Goal: Check status: Check status

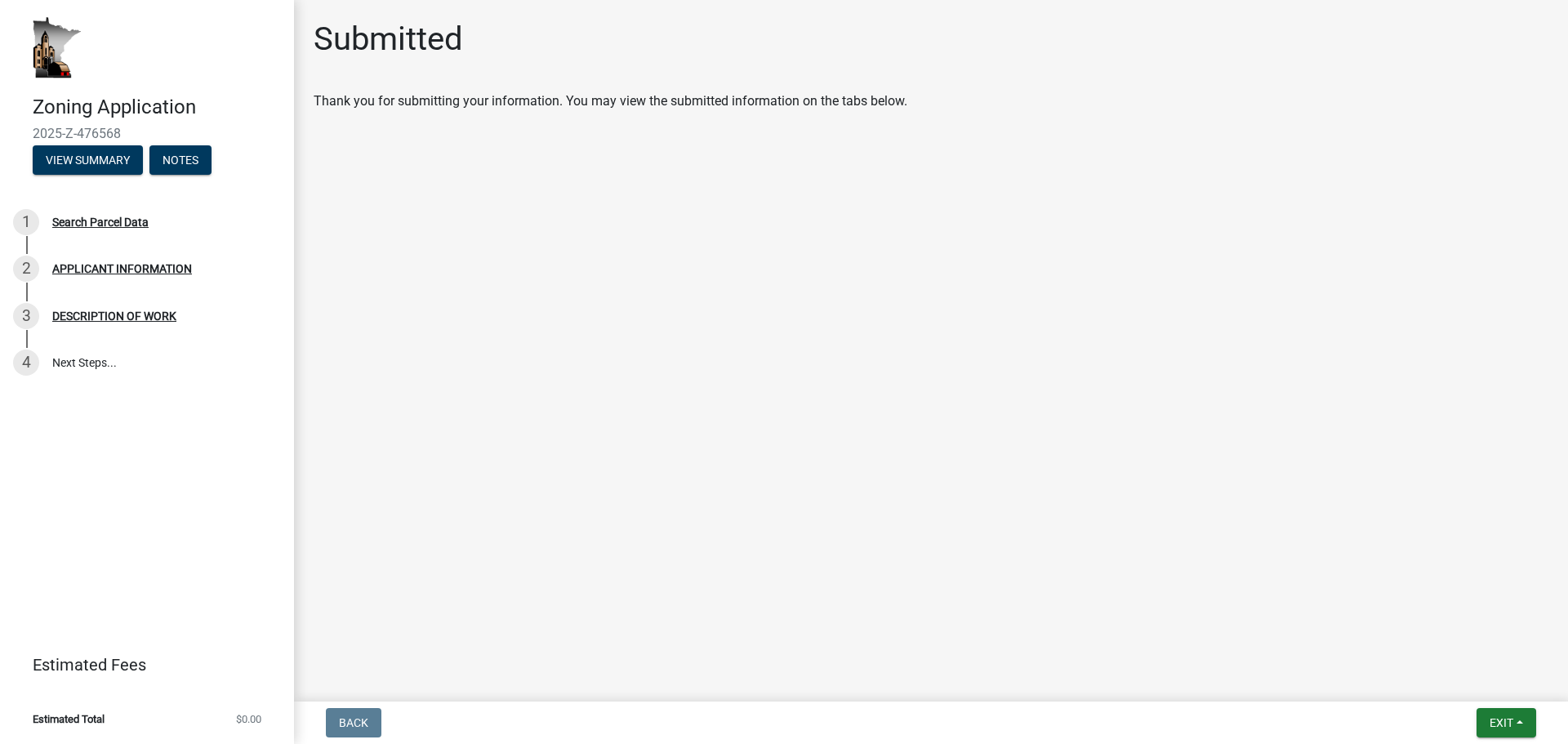
click at [50, 41] on img at bounding box center [57, 48] width 49 height 62
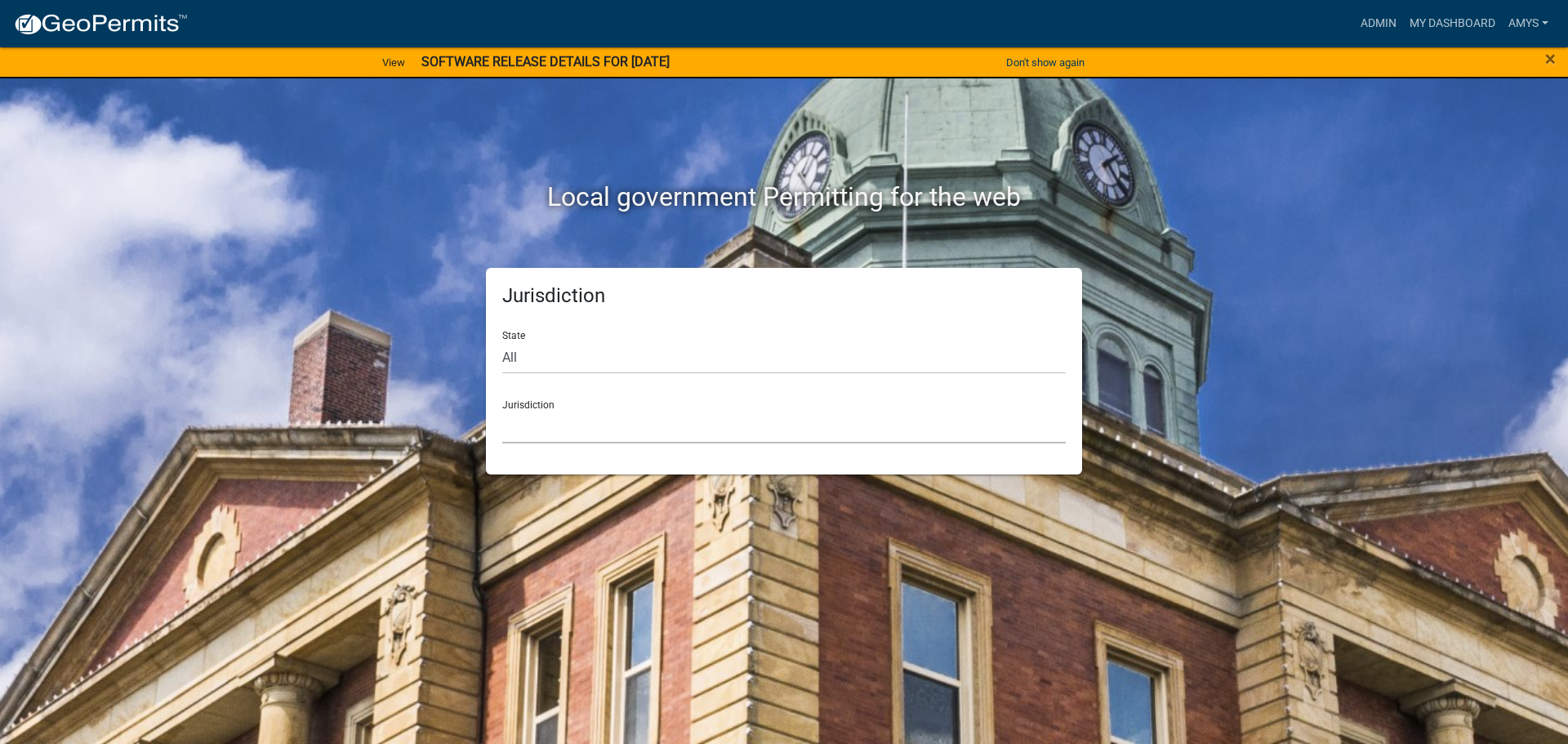
click at [579, 411] on select "[GEOGRAPHIC_DATA], [US_STATE] [GEOGRAPHIC_DATA], [US_STATE][PERSON_NAME][GEOGRA…" at bounding box center [784, 427] width 563 height 33
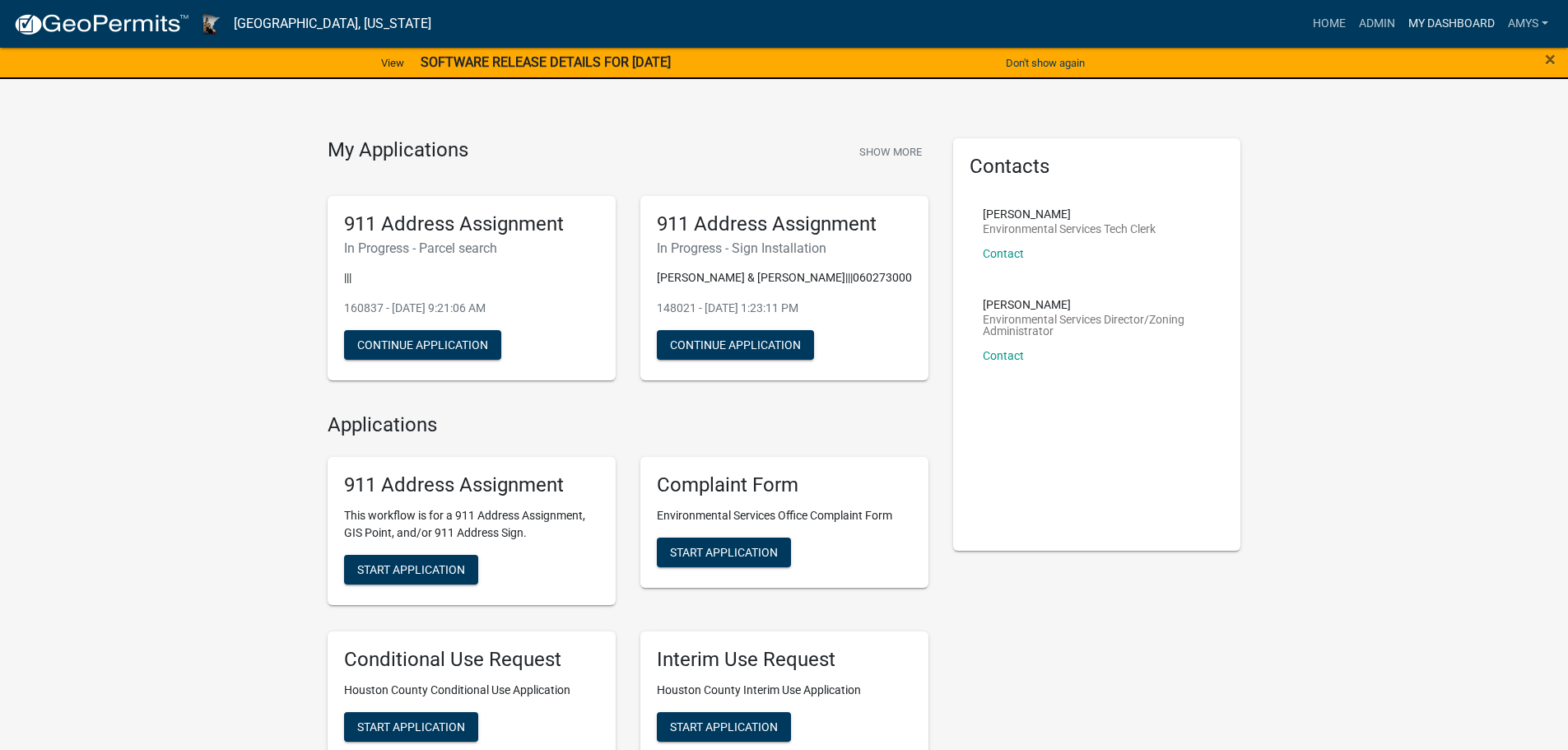
click at [1460, 21] on link "My Dashboard" at bounding box center [1451, 24] width 99 height 31
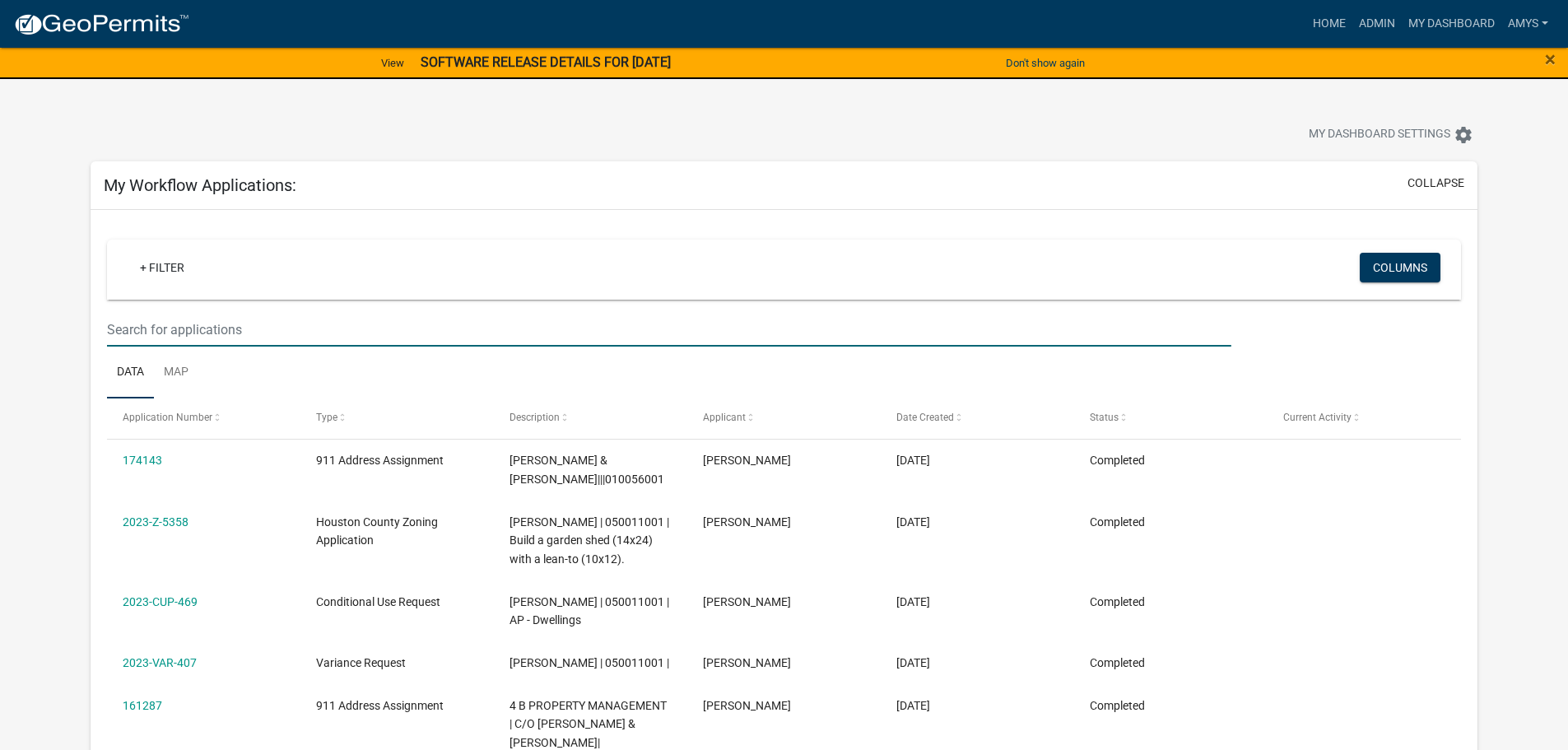
click at [280, 334] on input "text" at bounding box center [669, 330] width 1123 height 33
type input "[PERSON_NAME]"
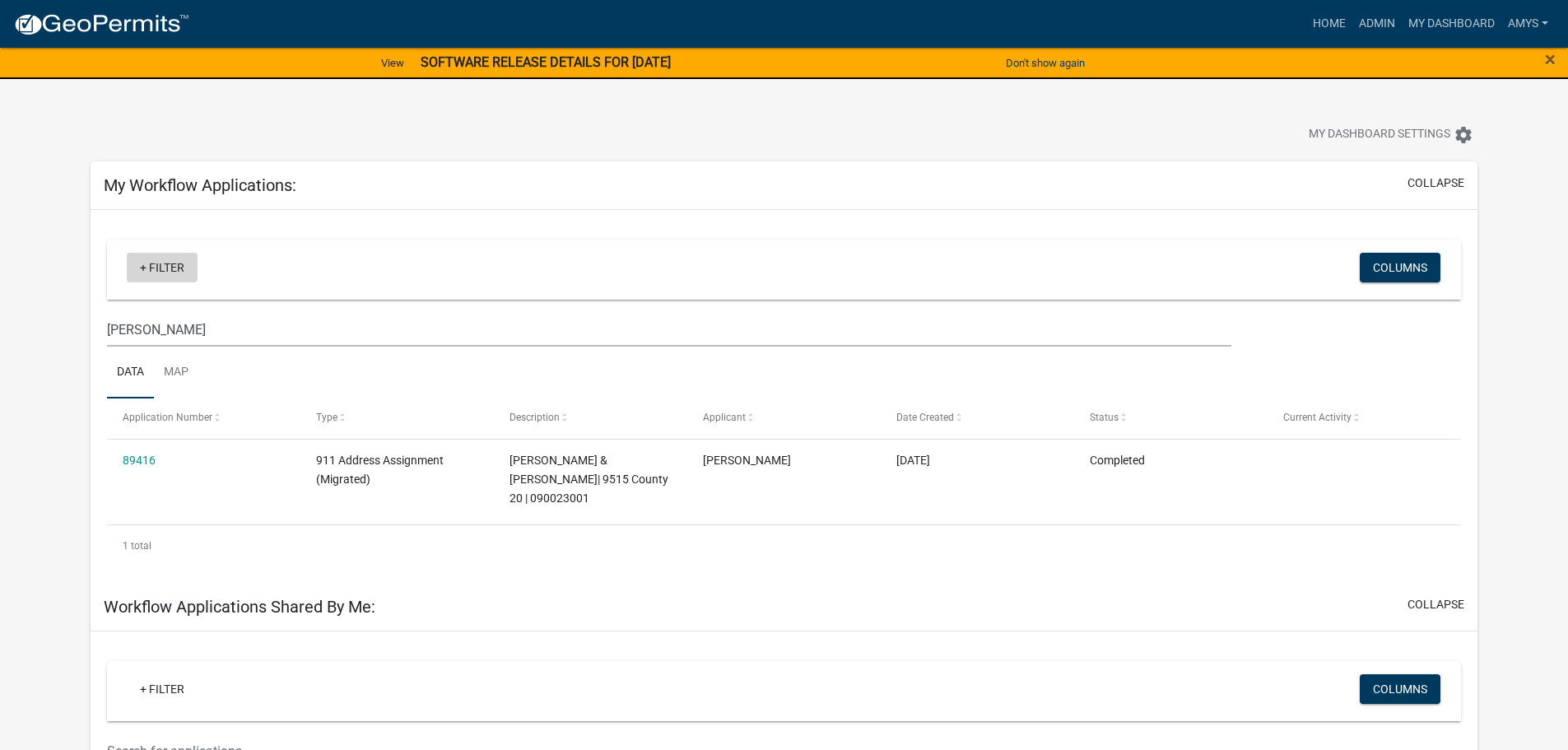
click at [163, 272] on link "+ Filter" at bounding box center [162, 268] width 71 height 30
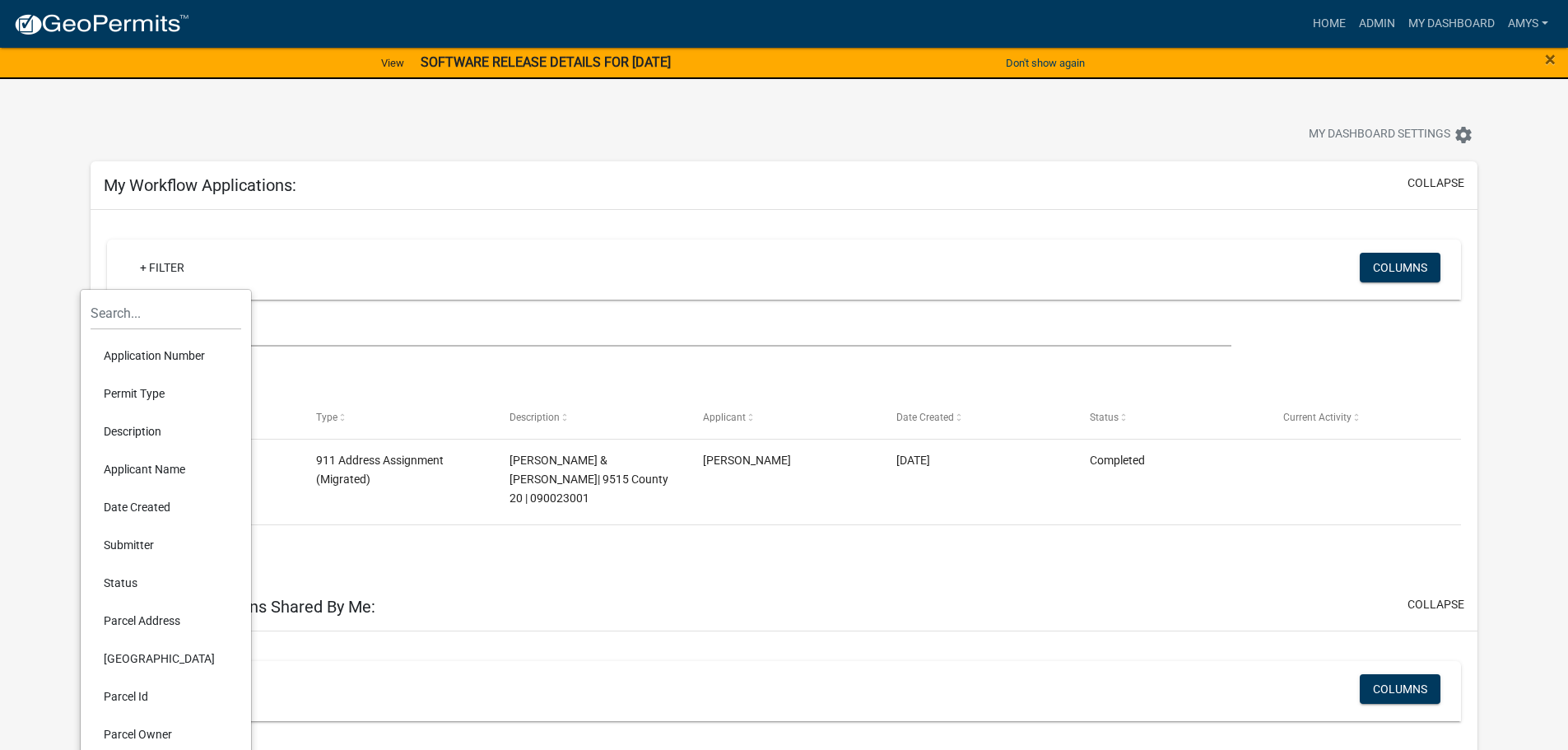
click at [138, 357] on li "Application Number" at bounding box center [165, 355] width 151 height 37
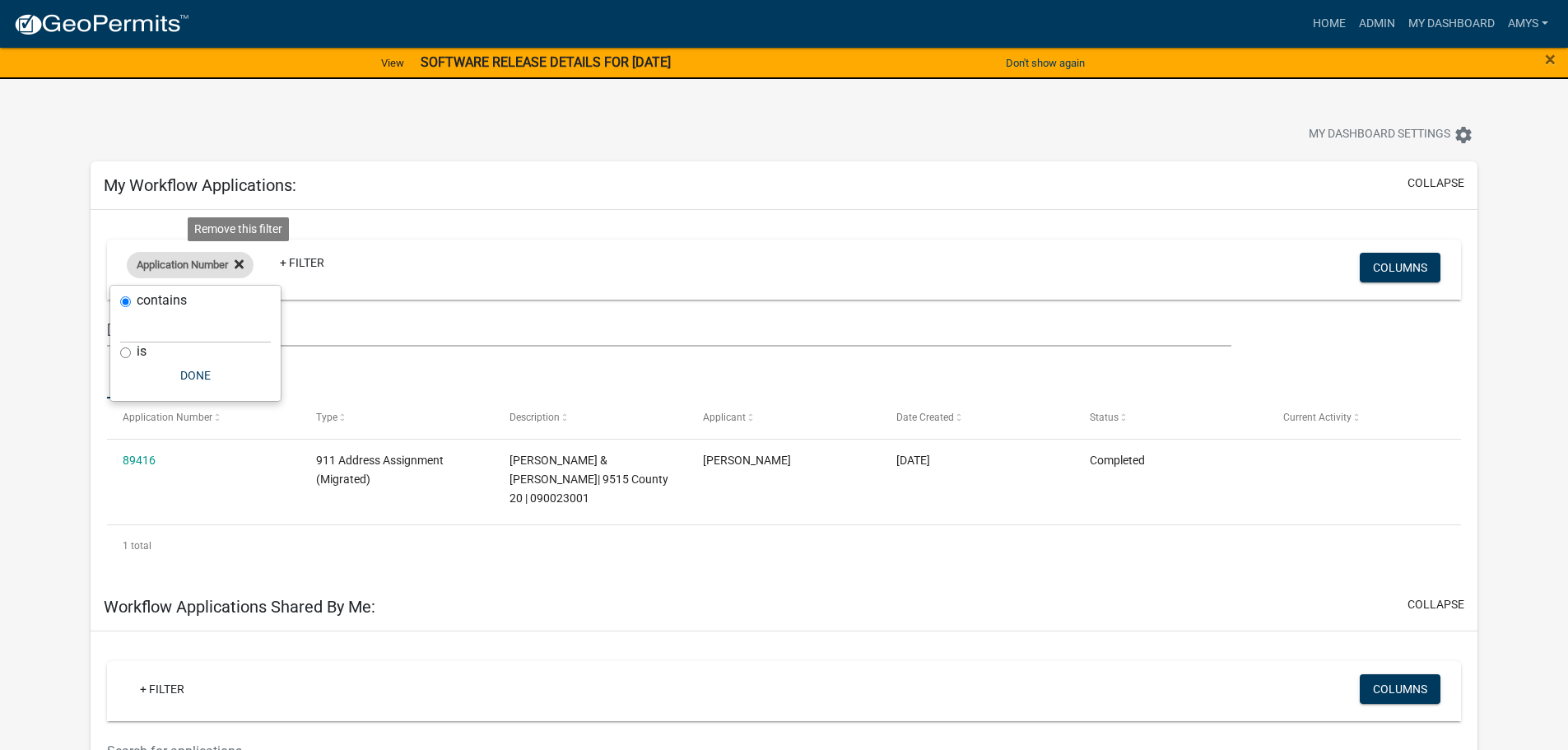
click at [241, 259] on icon at bounding box center [238, 264] width 9 height 13
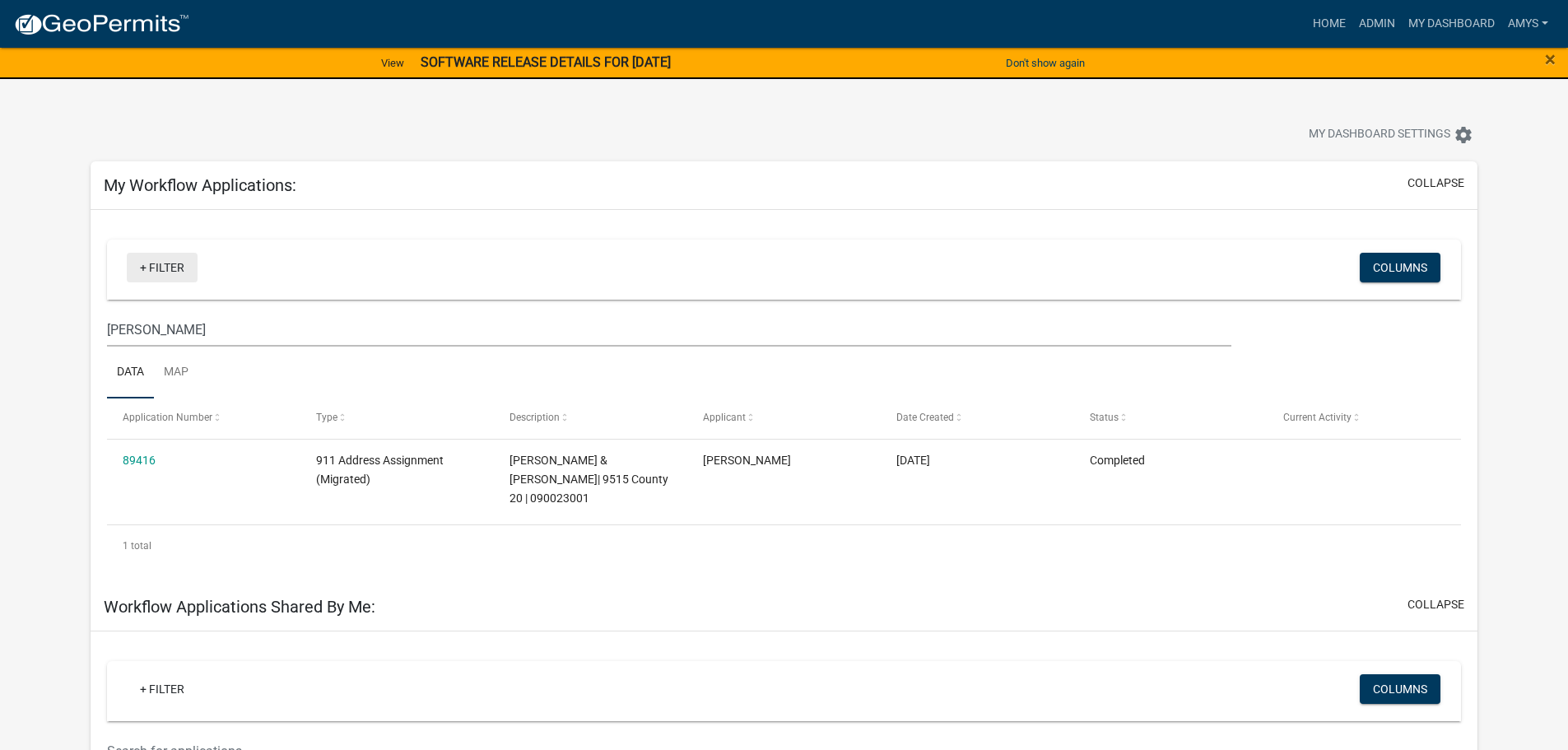
click at [172, 270] on link "+ Filter" at bounding box center [162, 268] width 71 height 30
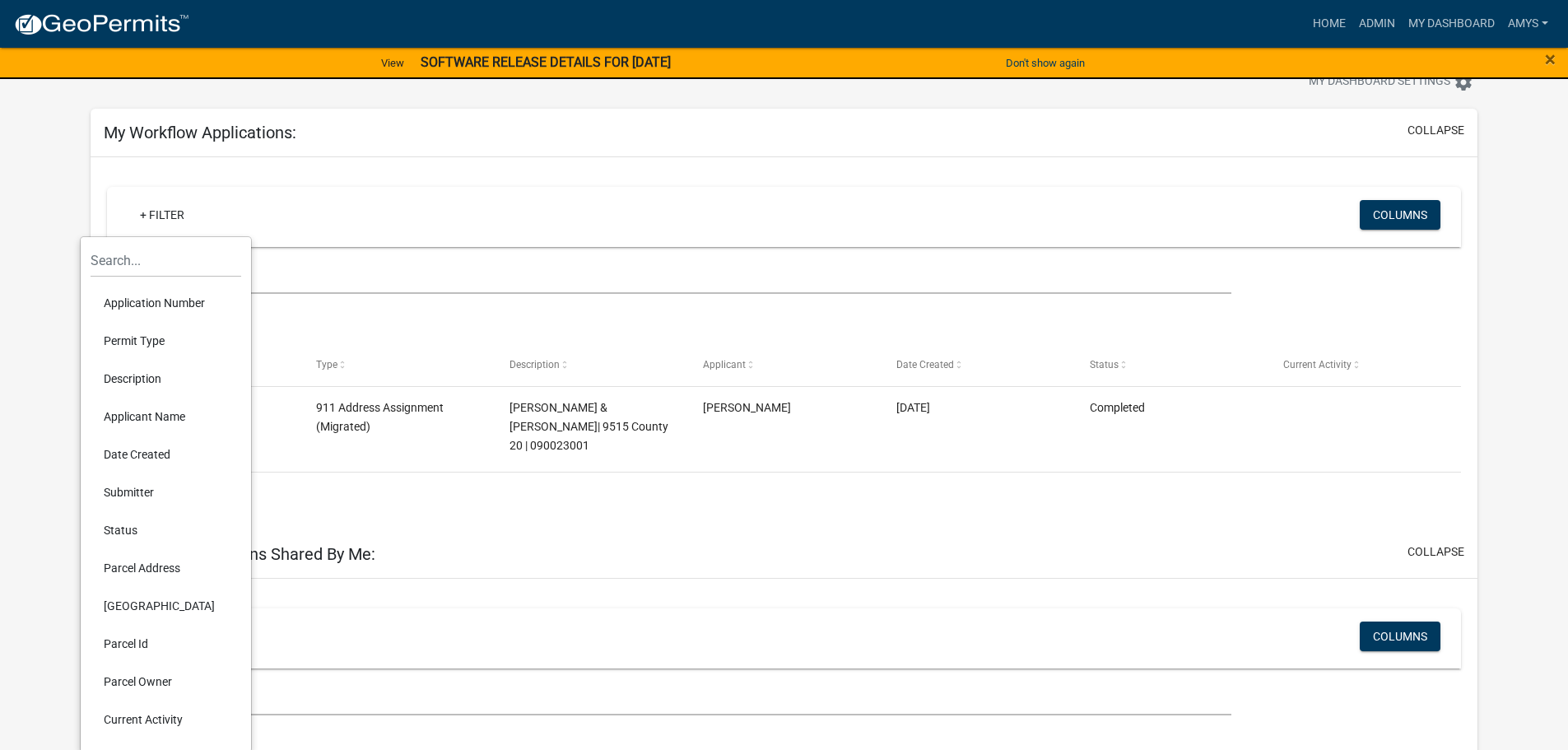
scroll to position [83, 0]
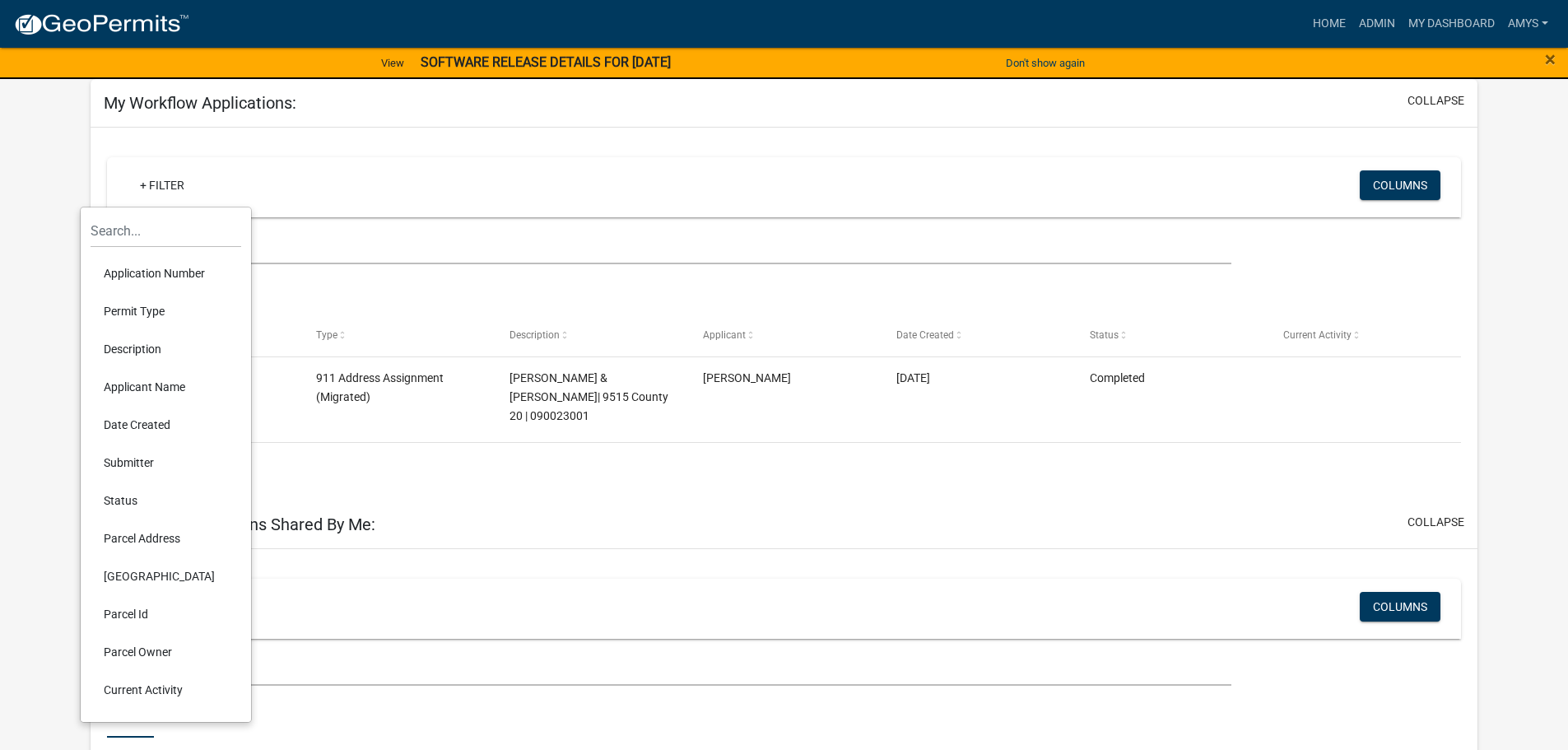
click at [150, 655] on li "Parcel Owner" at bounding box center [165, 653] width 151 height 37
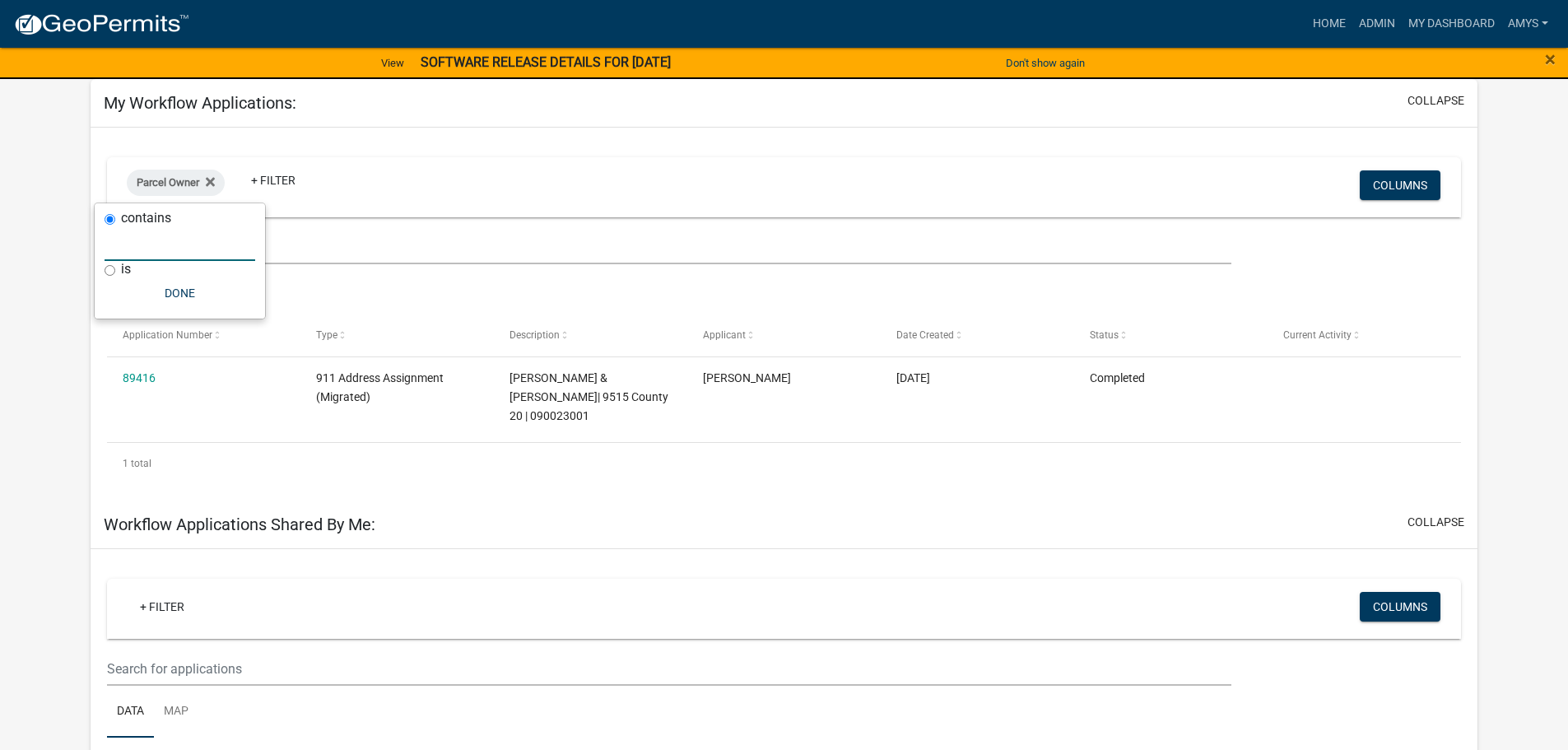
click at [155, 260] on input "text" at bounding box center [179, 244] width 151 height 33
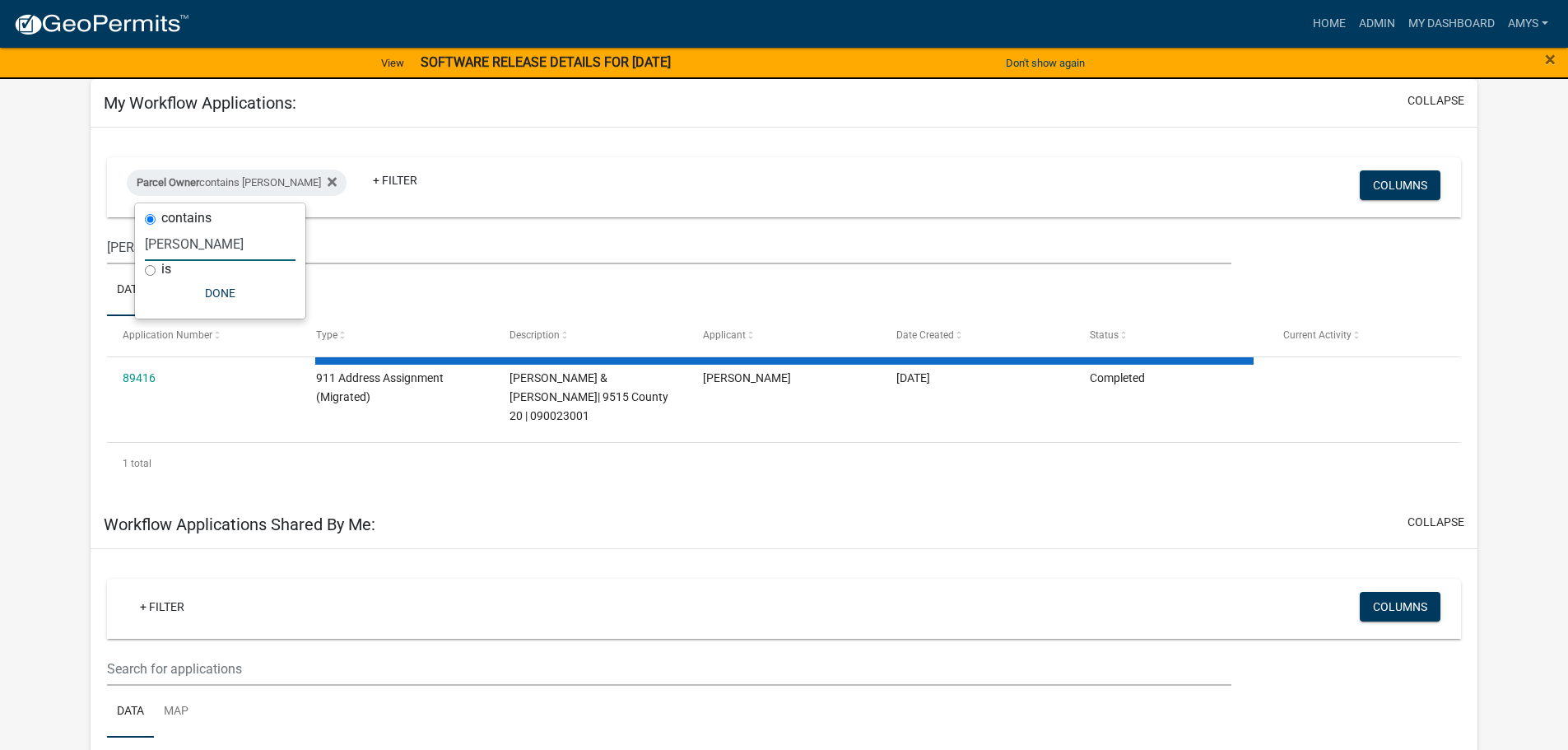
type input "[PERSON_NAME]"
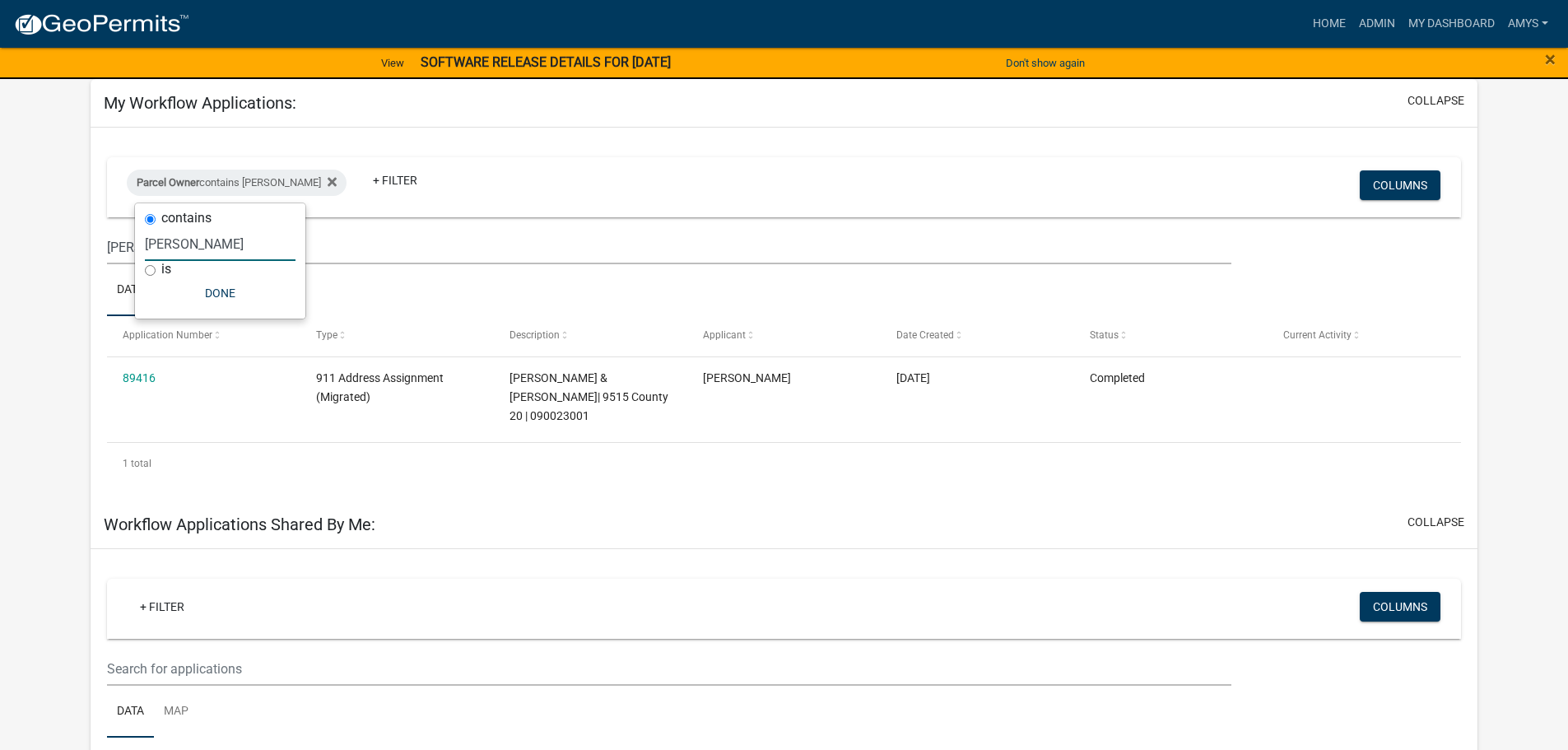
drag, startPoint x: 507, startPoint y: 167, endPoint x: 504, endPoint y: 211, distance: 44.1
click at [506, 167] on div "Parcel Owner contains [PERSON_NAME] + Filter" at bounding box center [560, 187] width 892 height 43
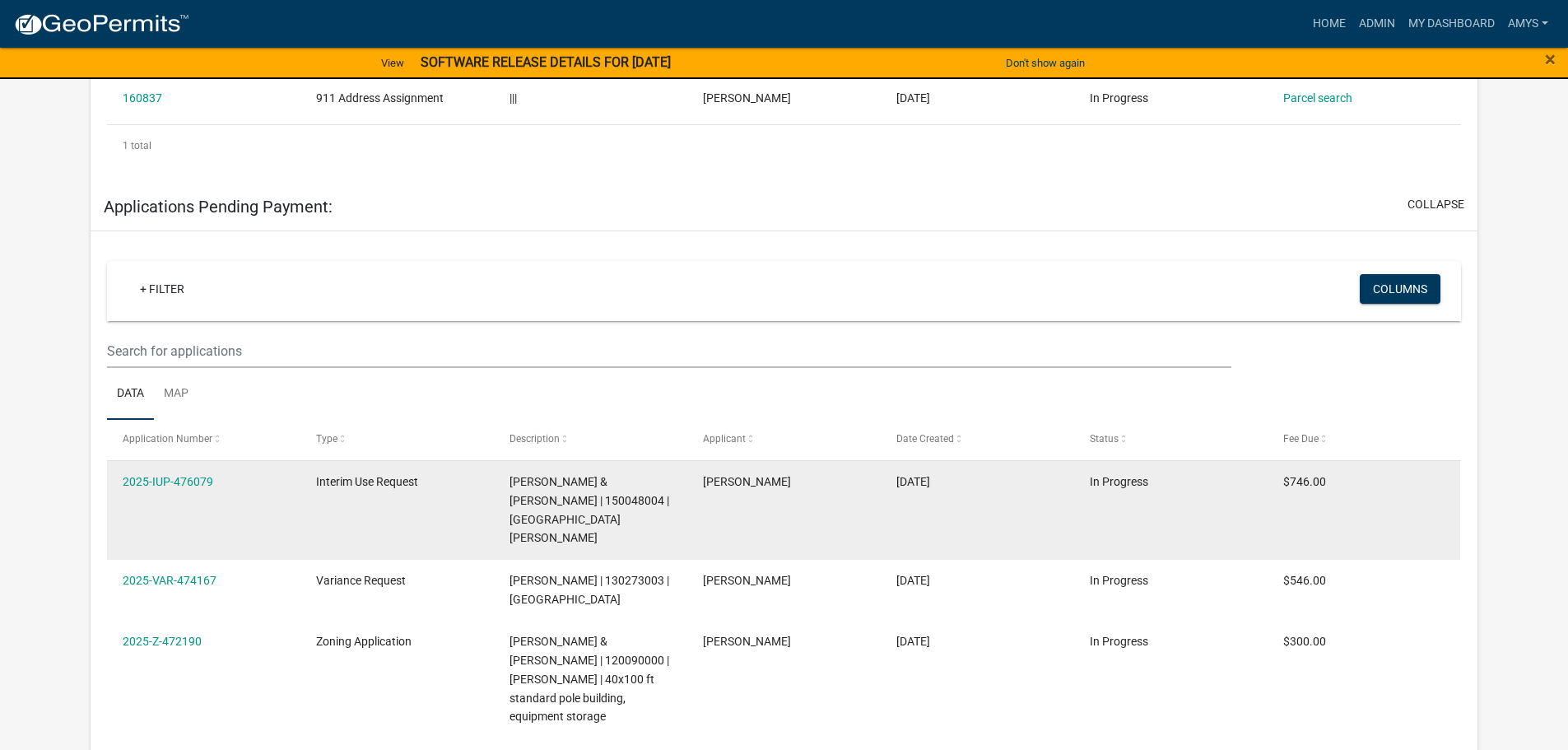
scroll to position [1235, 0]
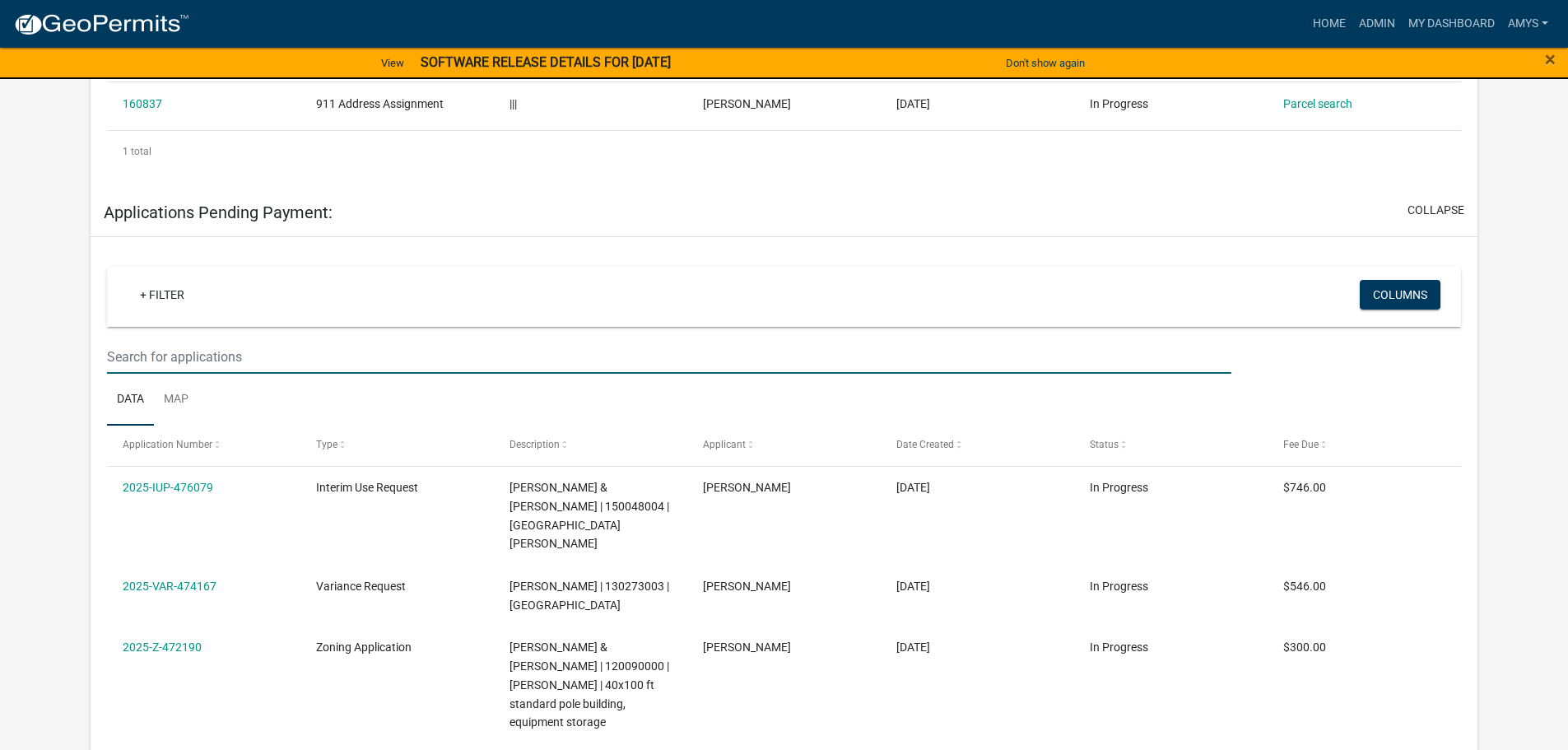
click at [258, 344] on input "text" at bounding box center [669, 357] width 1123 height 33
type input "[PERSON_NAME]"
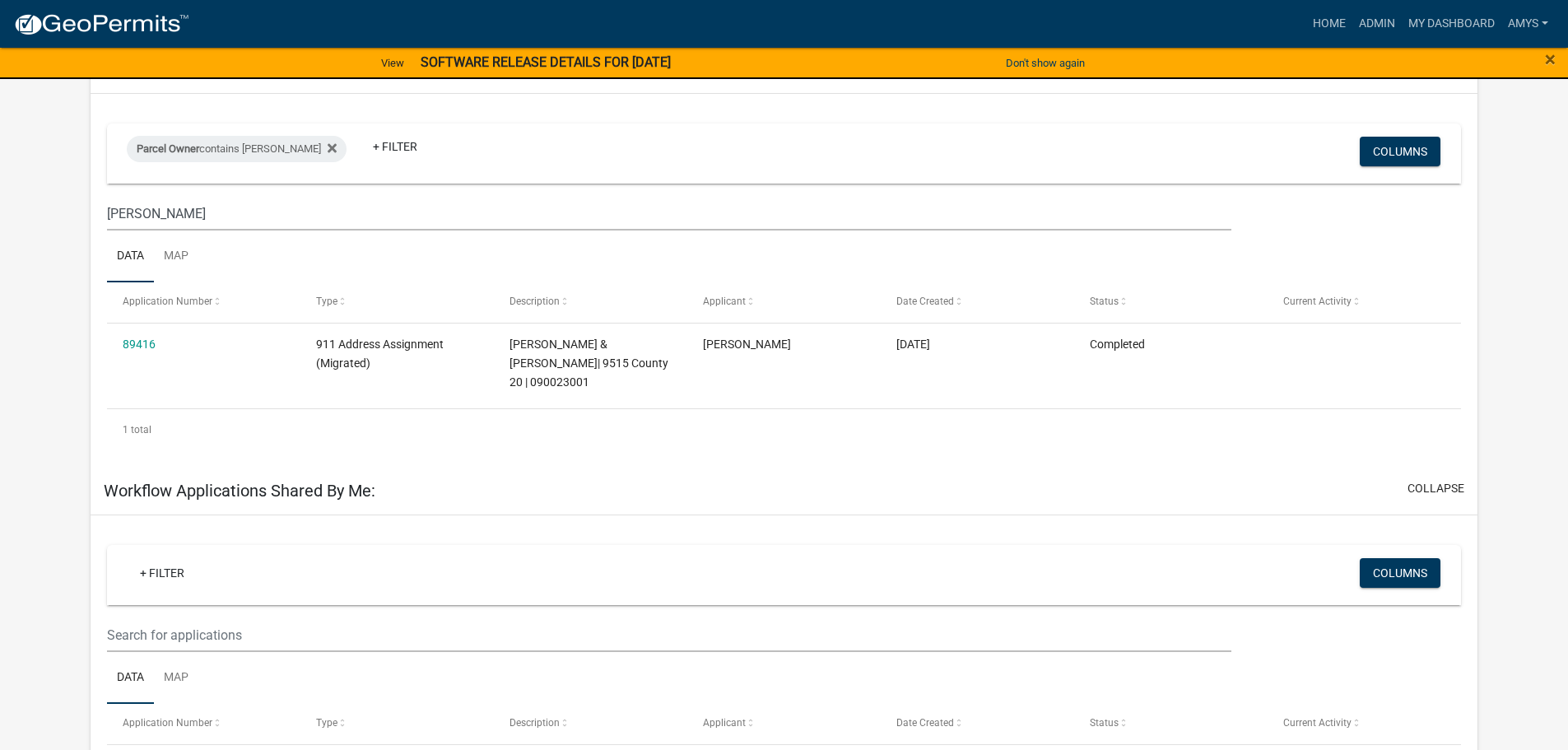
scroll to position [0, 0]
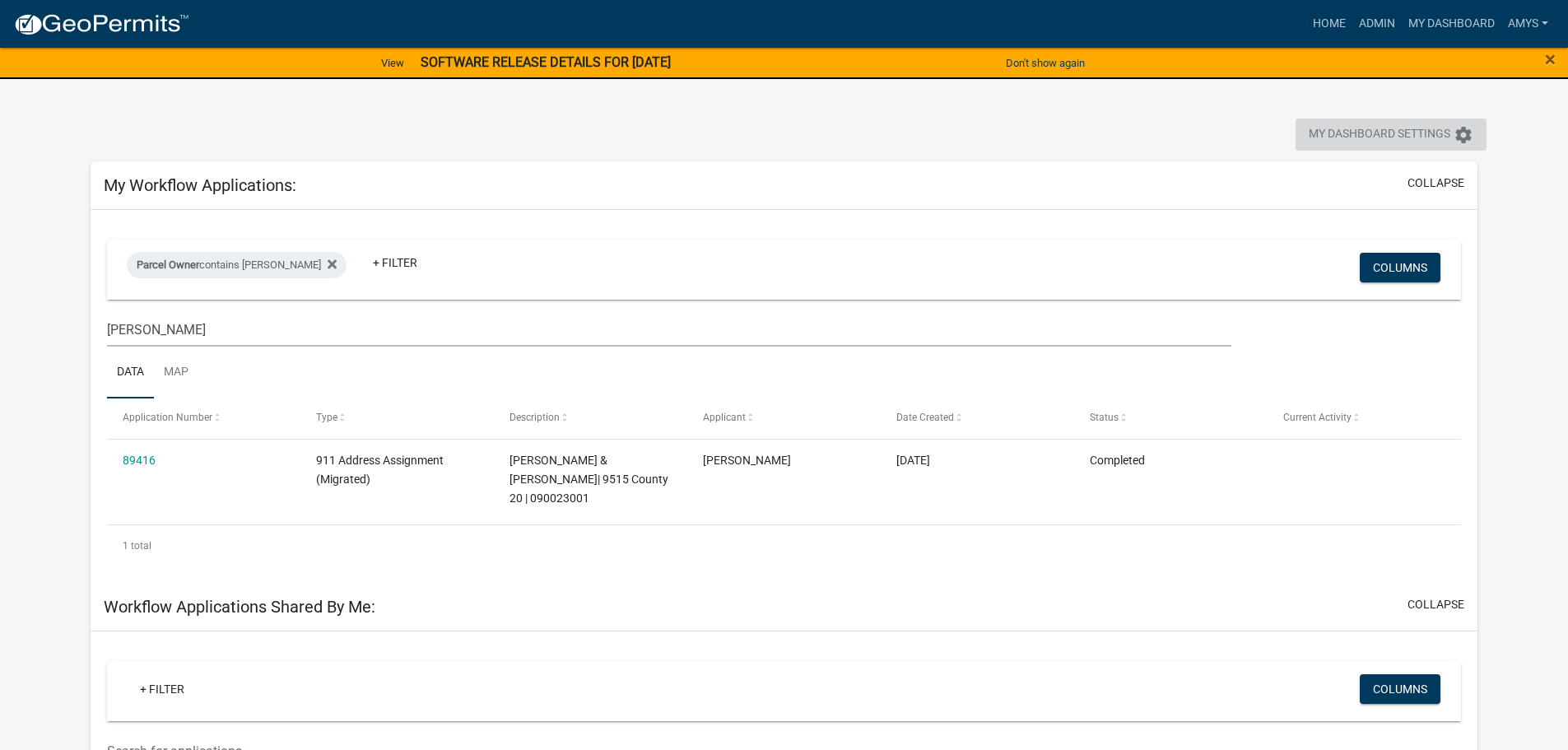
click at [1388, 135] on span "My Dashboard Settings" at bounding box center [1380, 135] width 142 height 20
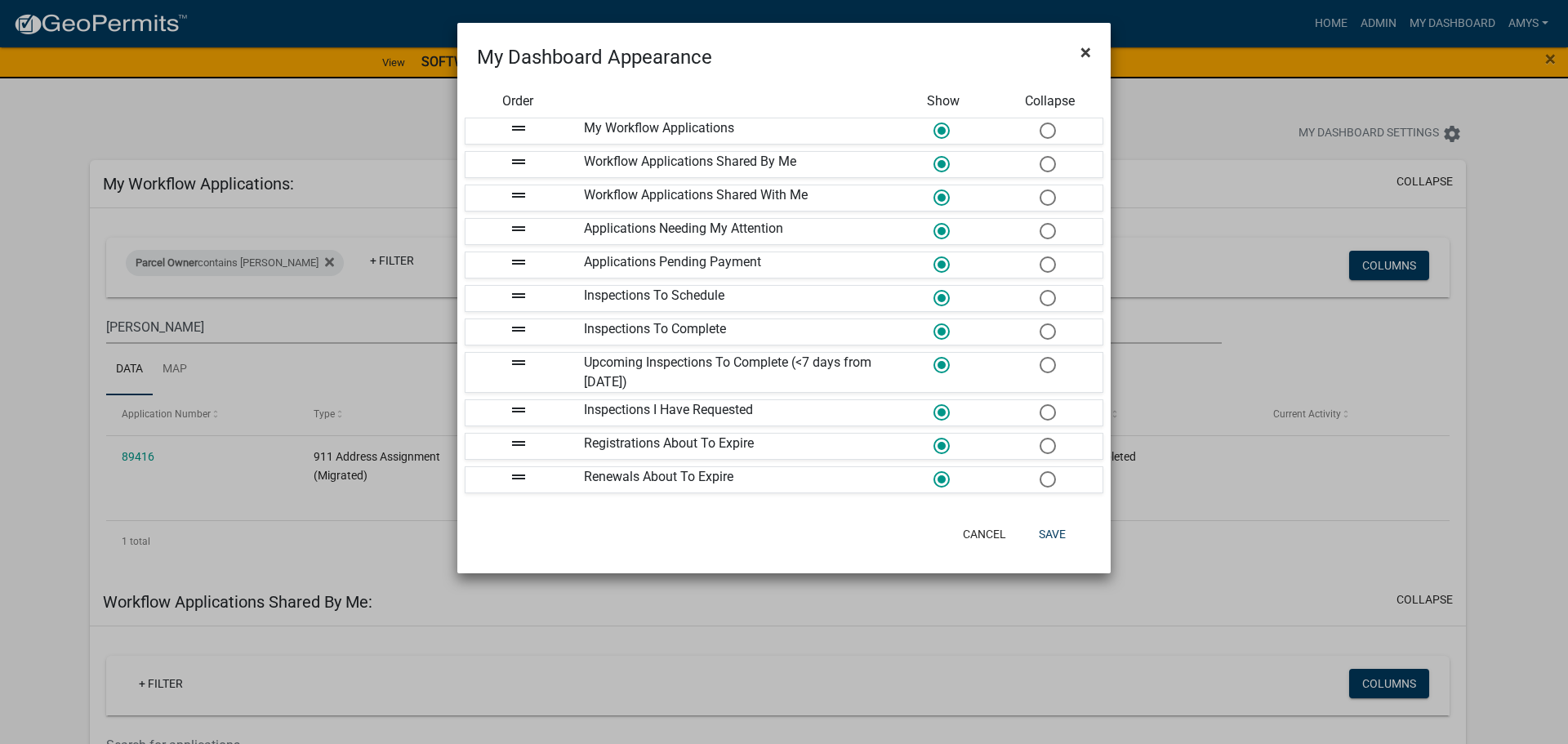
click at [1090, 48] on span "×" at bounding box center [1085, 52] width 11 height 22
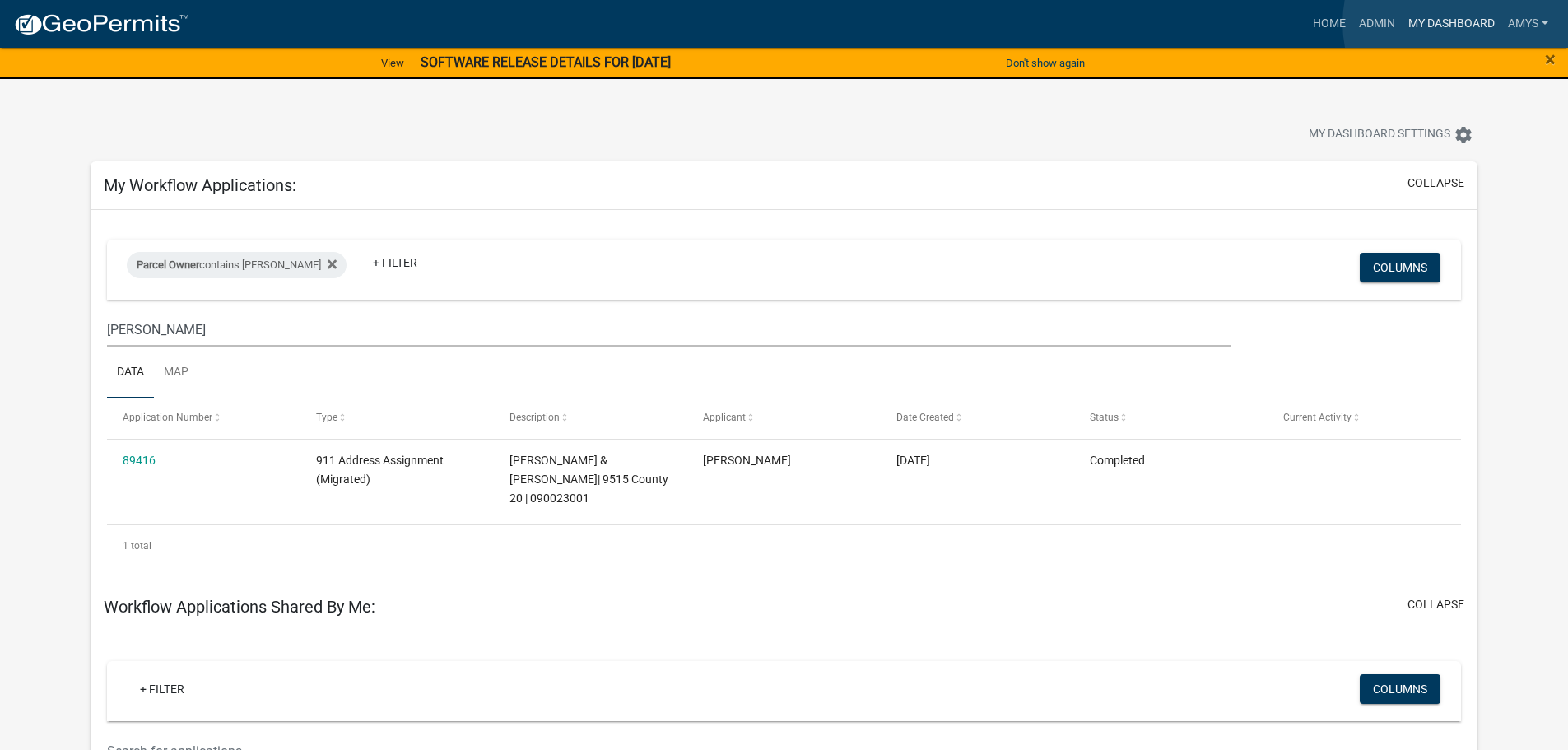
click at [1468, 23] on link "My Dashboard" at bounding box center [1451, 24] width 99 height 31
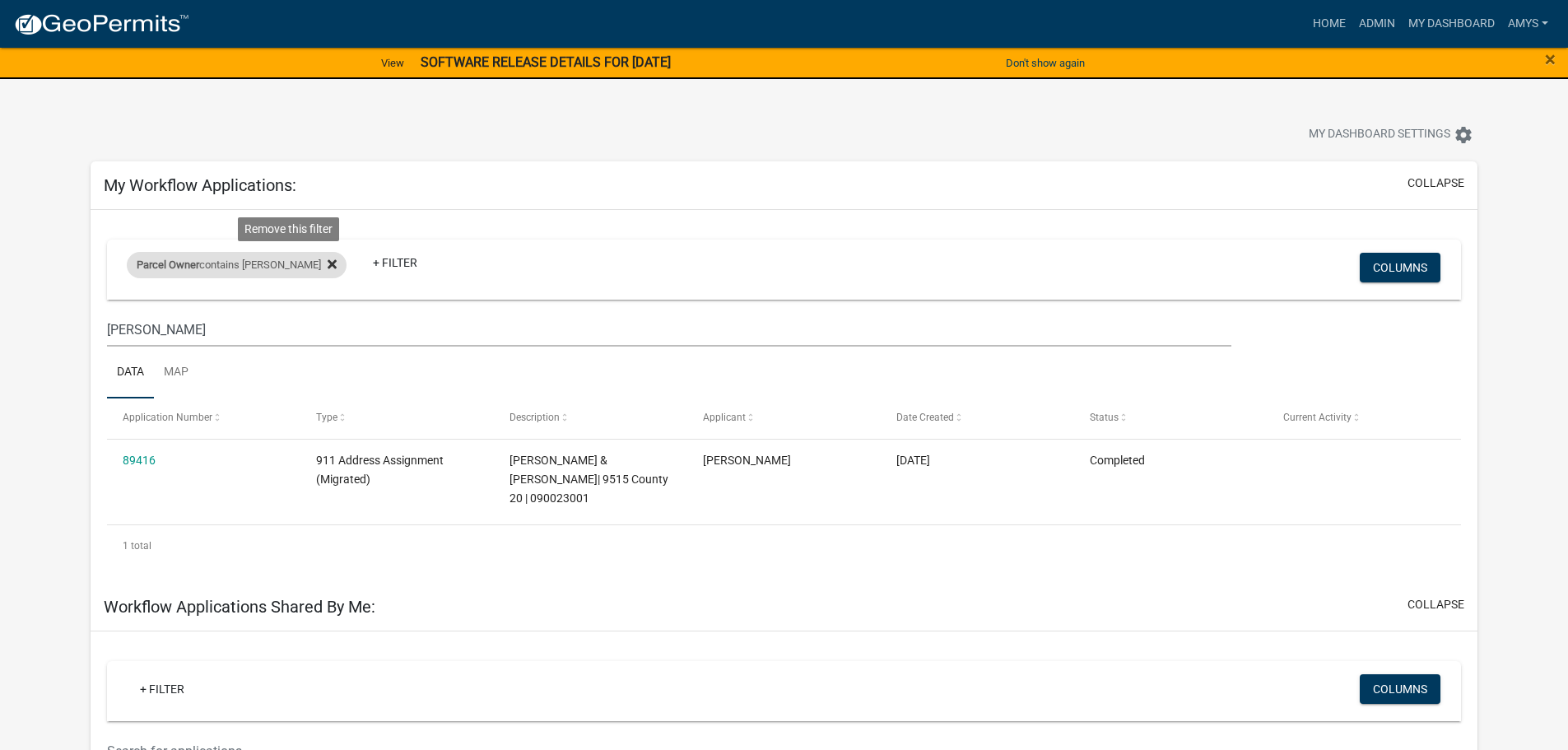
click at [328, 261] on icon at bounding box center [332, 264] width 9 height 13
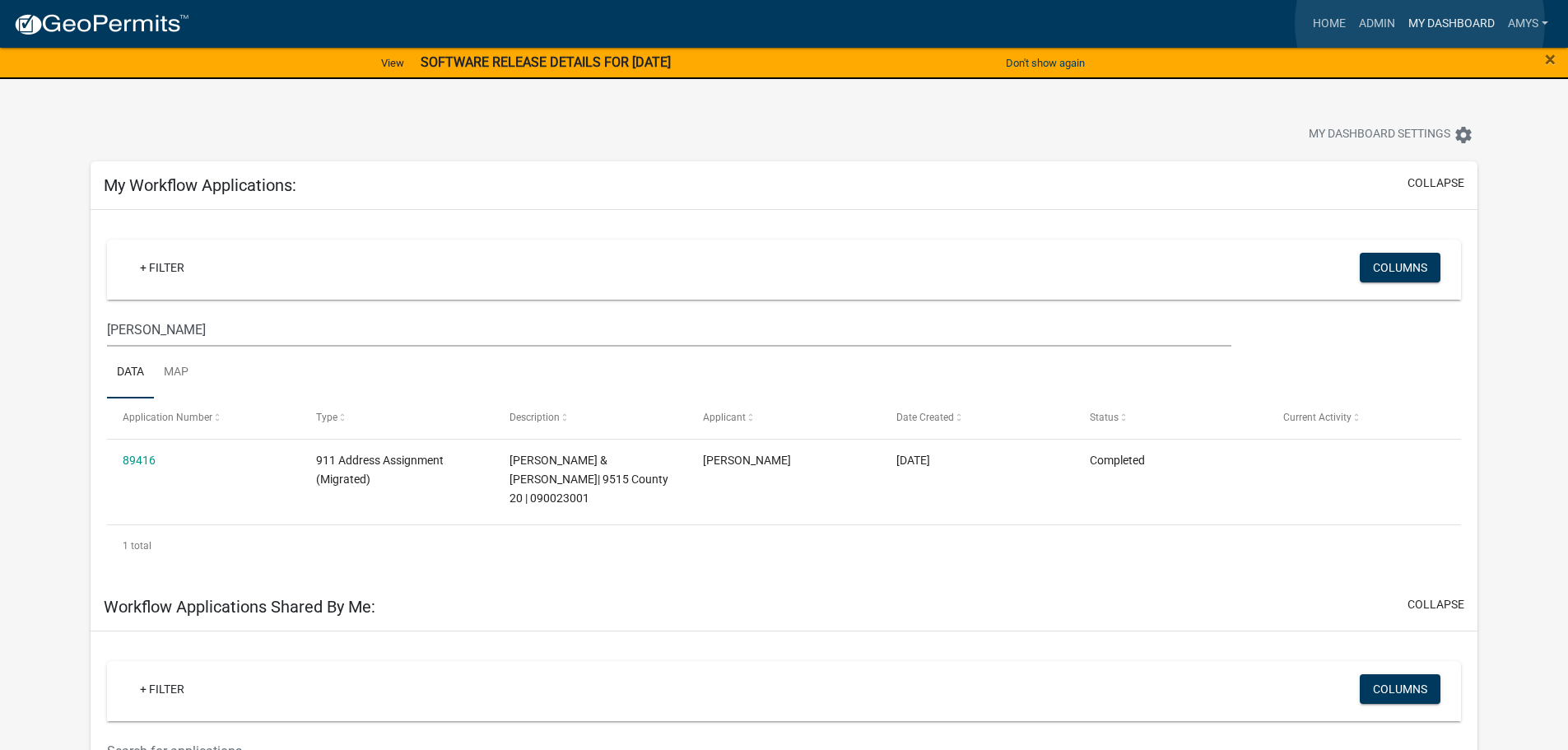
click at [1420, 23] on link "My Dashboard" at bounding box center [1451, 24] width 99 height 31
click at [1309, 25] on link "Home" at bounding box center [1329, 24] width 46 height 31
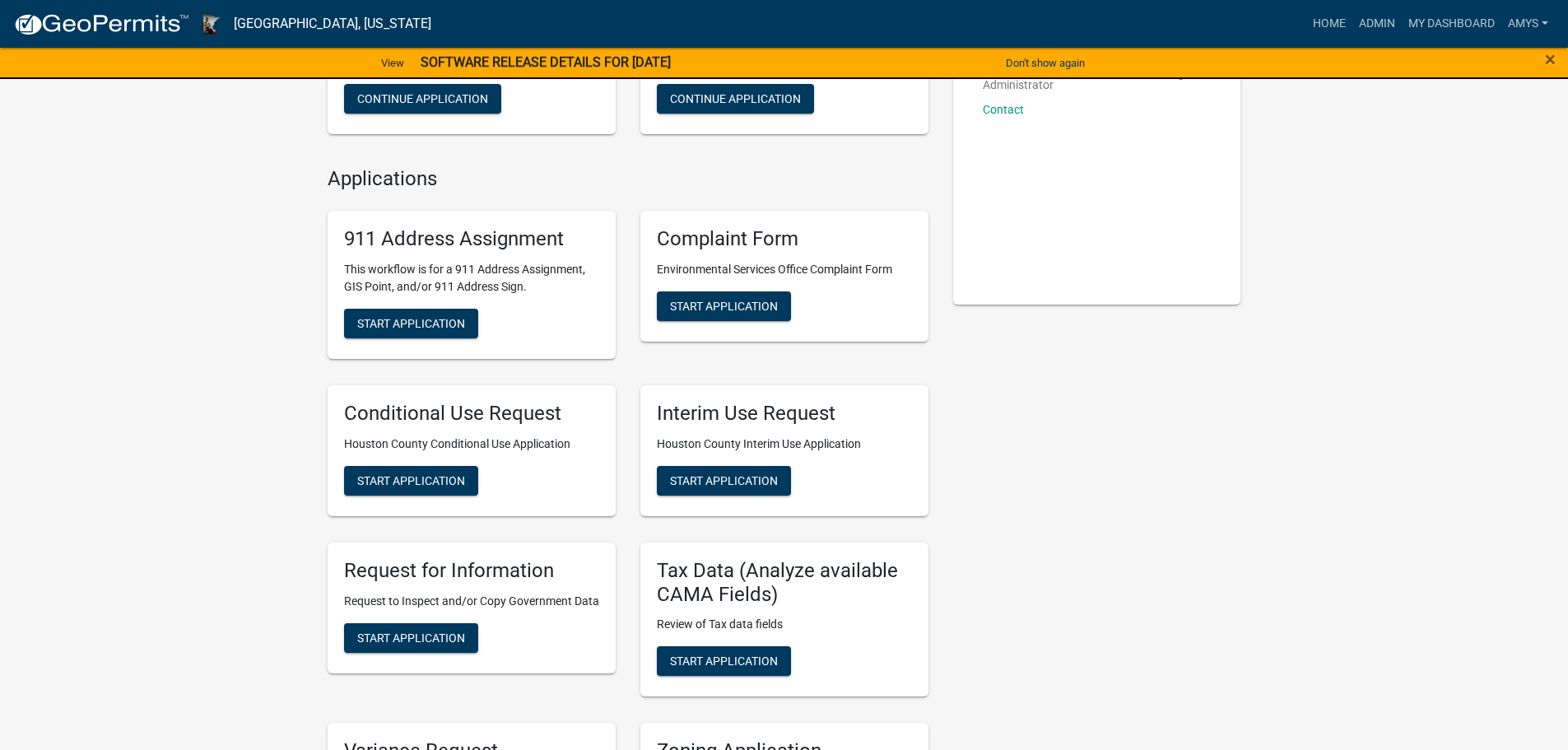
scroll to position [247, 0]
click at [524, 237] on h5 "911 Address Assignment" at bounding box center [471, 238] width 255 height 24
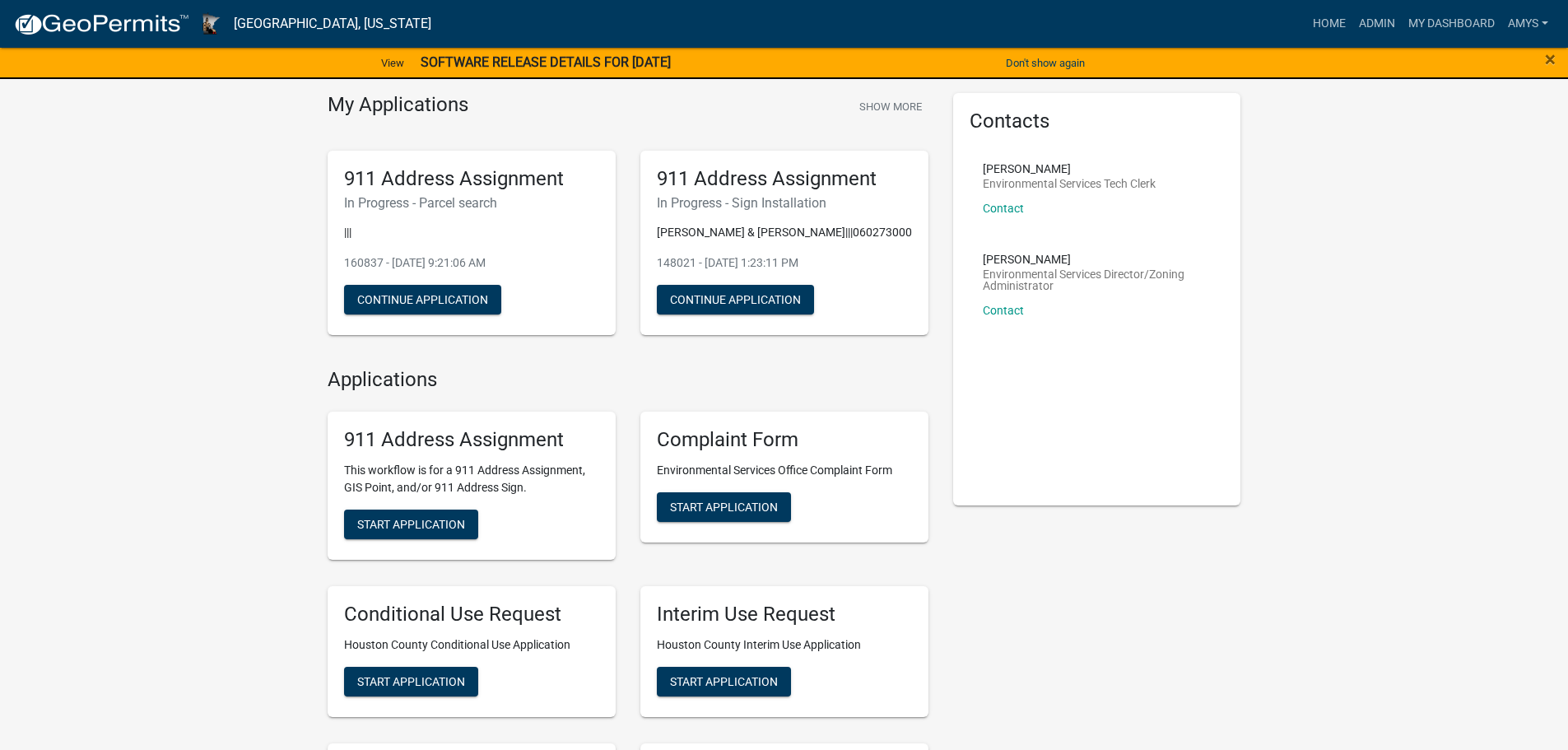
scroll to position [0, 0]
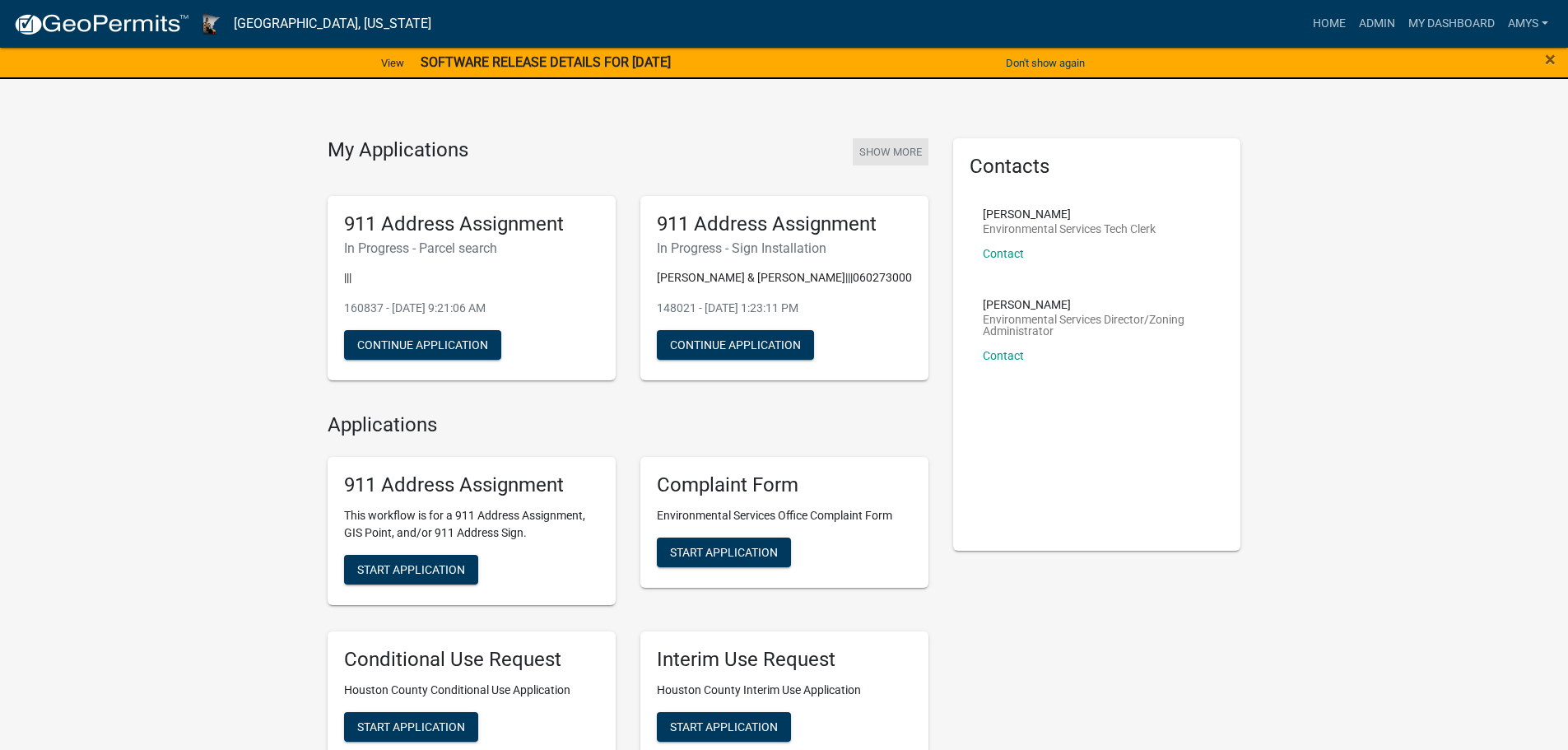
click at [885, 159] on button "Show More" at bounding box center [890, 153] width 76 height 28
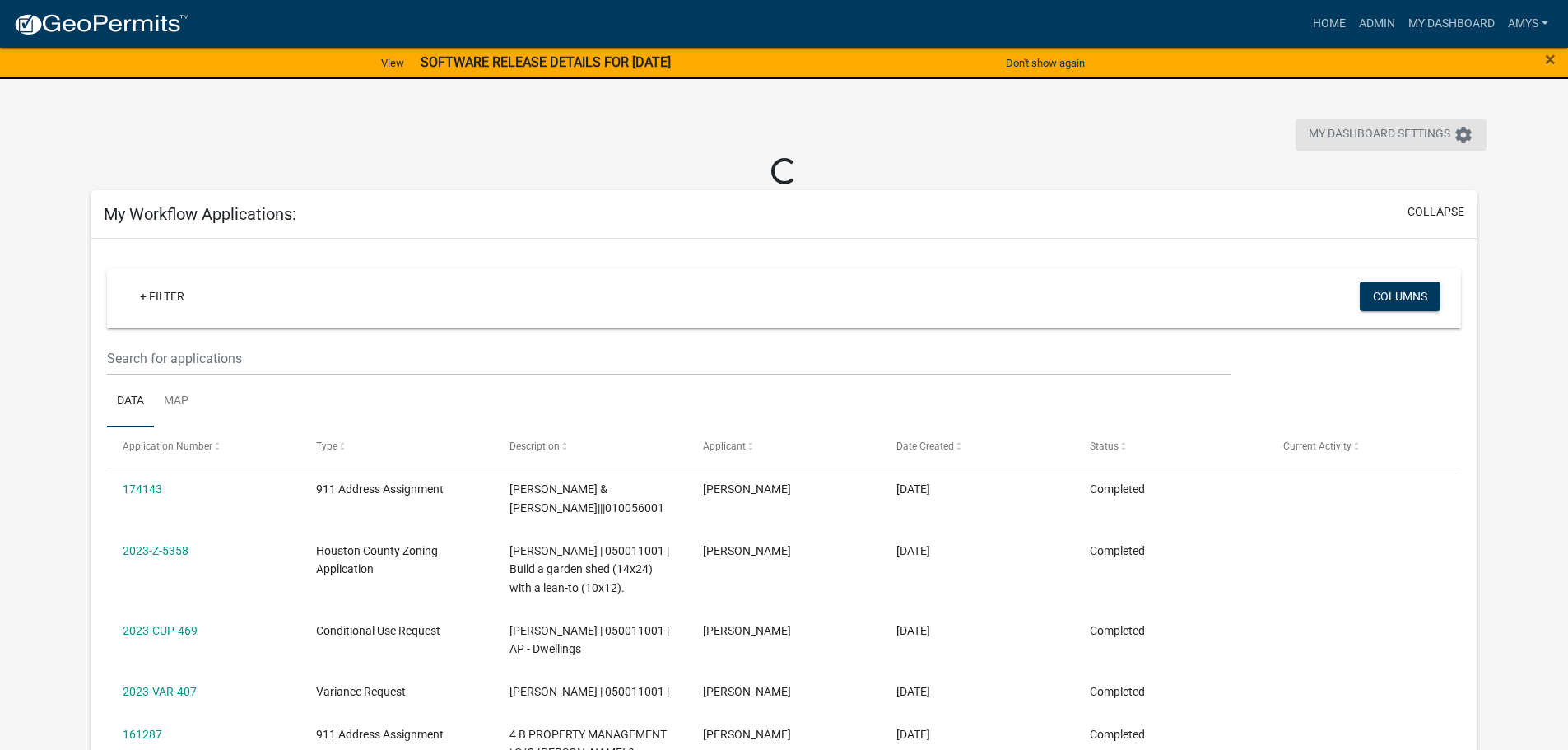
click at [1420, 133] on span "My Dashboard Settings" at bounding box center [1380, 135] width 142 height 20
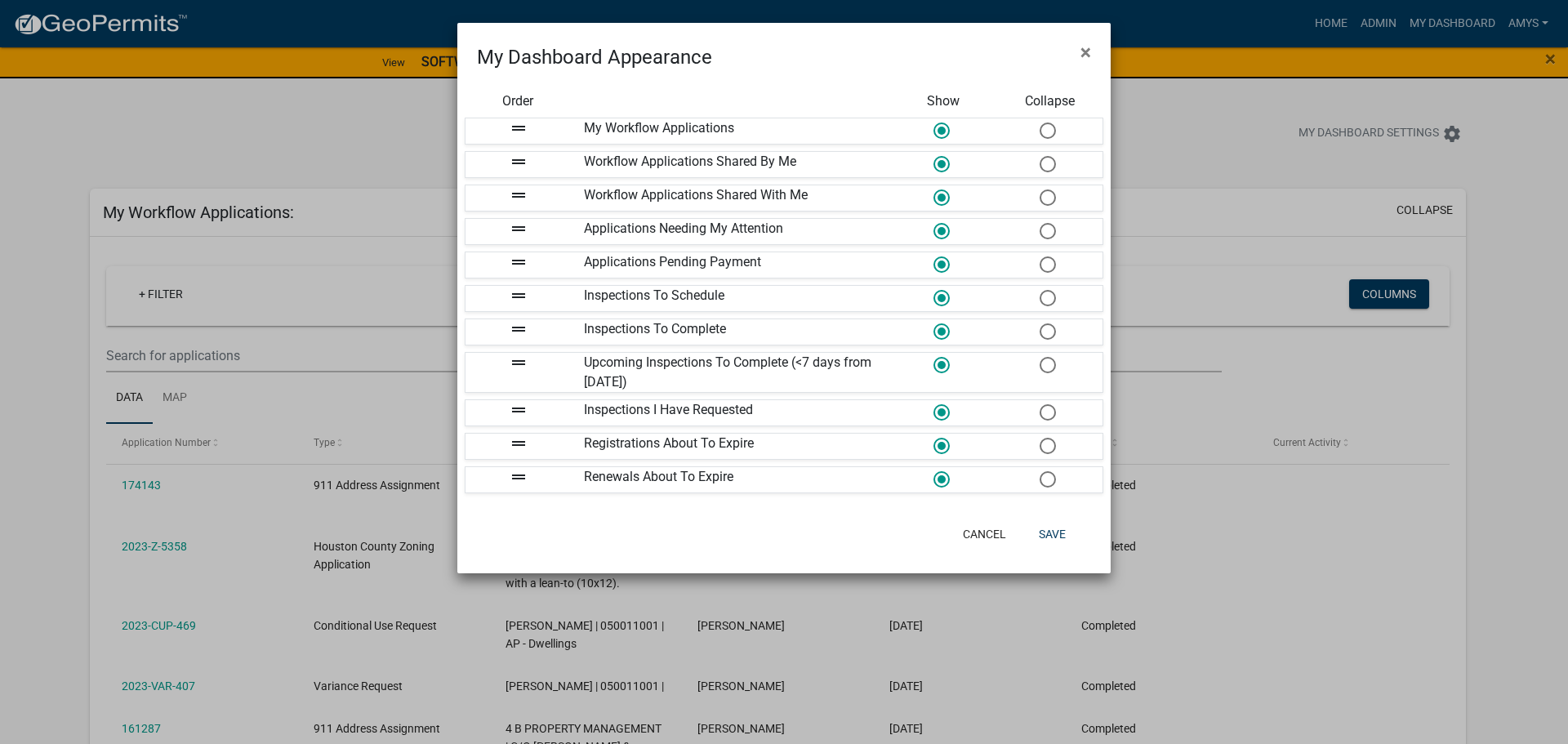
click at [1019, 57] on div "My Dashboard Appearance ×" at bounding box center [784, 47] width 653 height 49
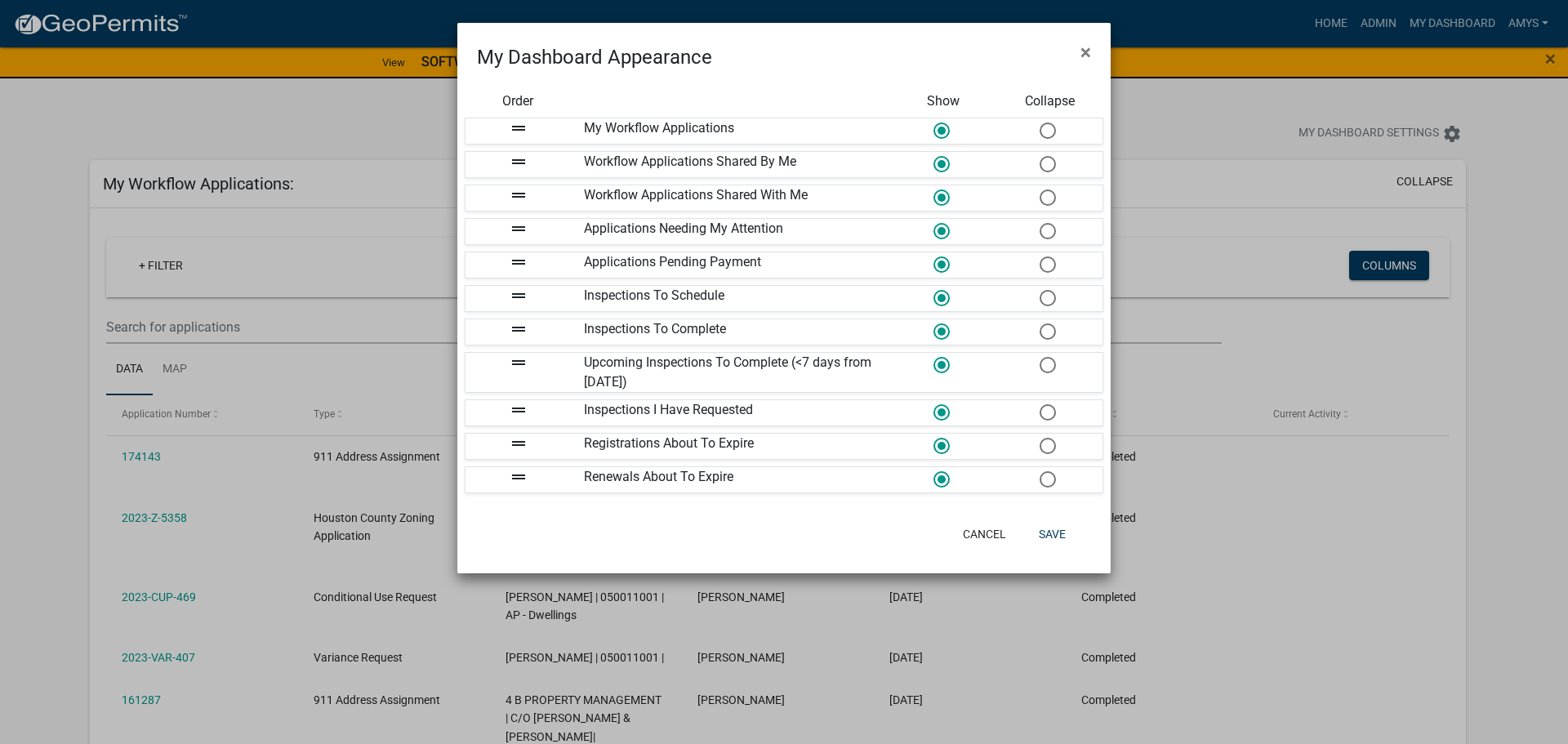
click at [1511, 108] on ngb-modal-window "My Dashboard Appearance × Order Show Collapse drag_handle My Workflow Applicati…" at bounding box center [784, 372] width 1568 height 744
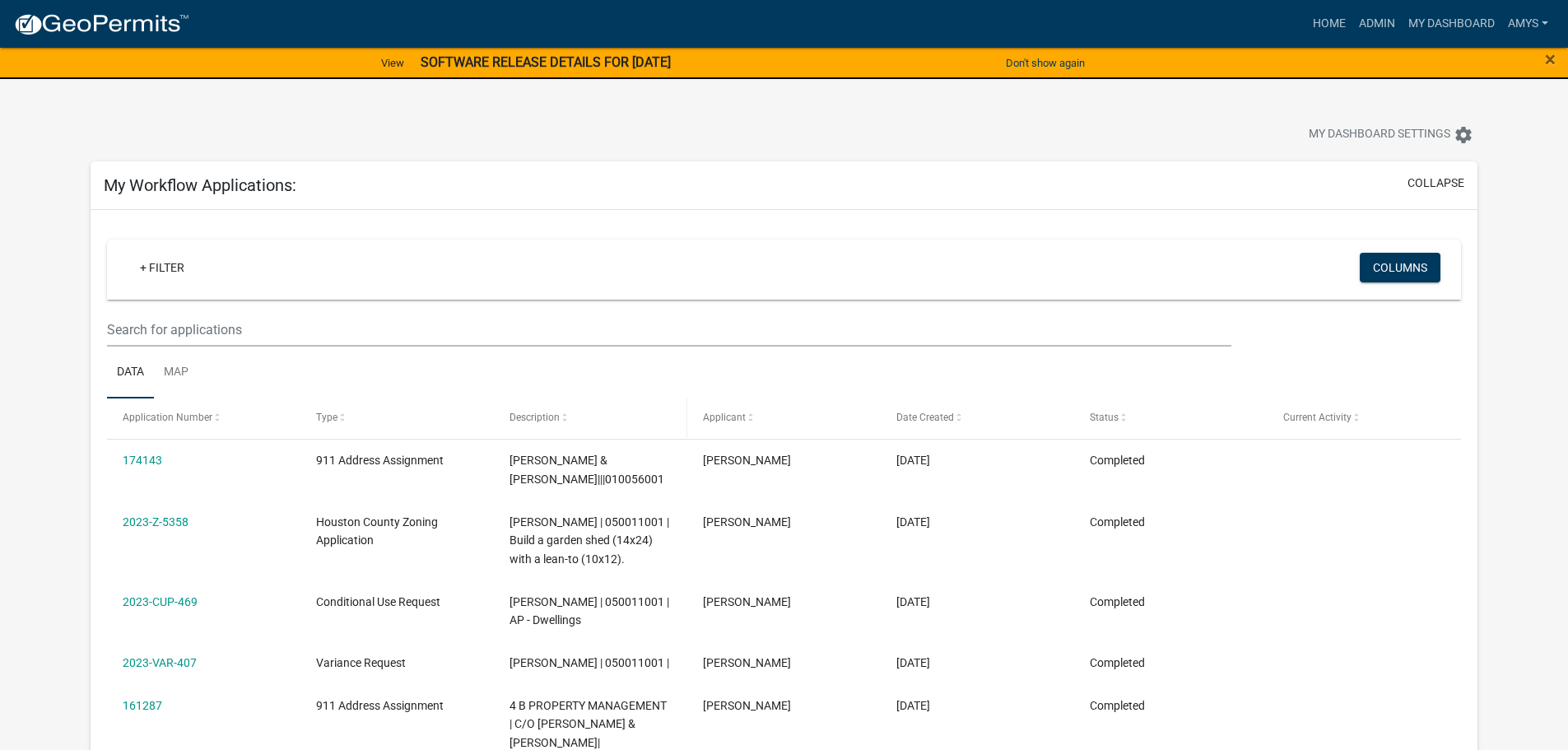
click at [537, 417] on span "Description" at bounding box center [534, 417] width 50 height 12
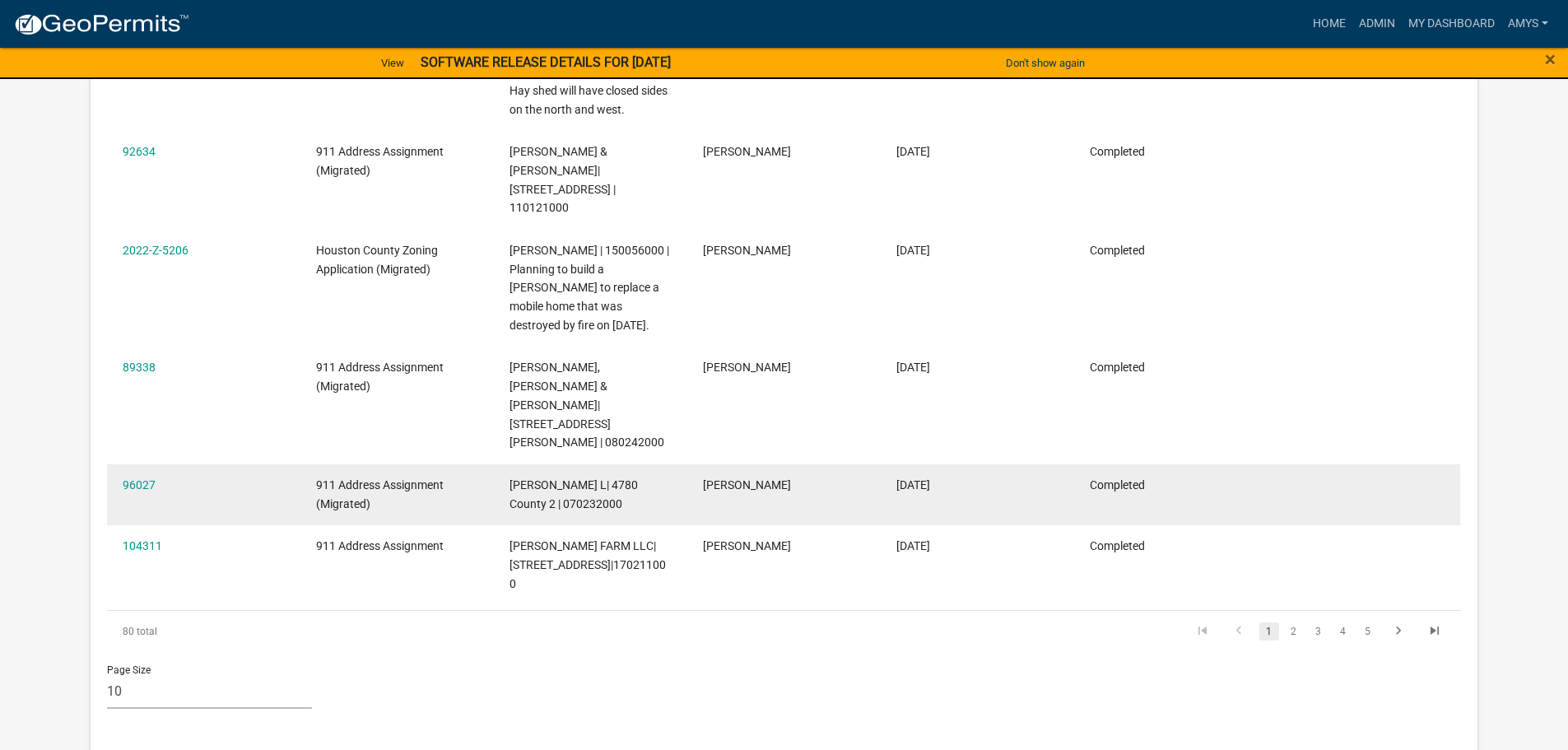
scroll to position [824, 0]
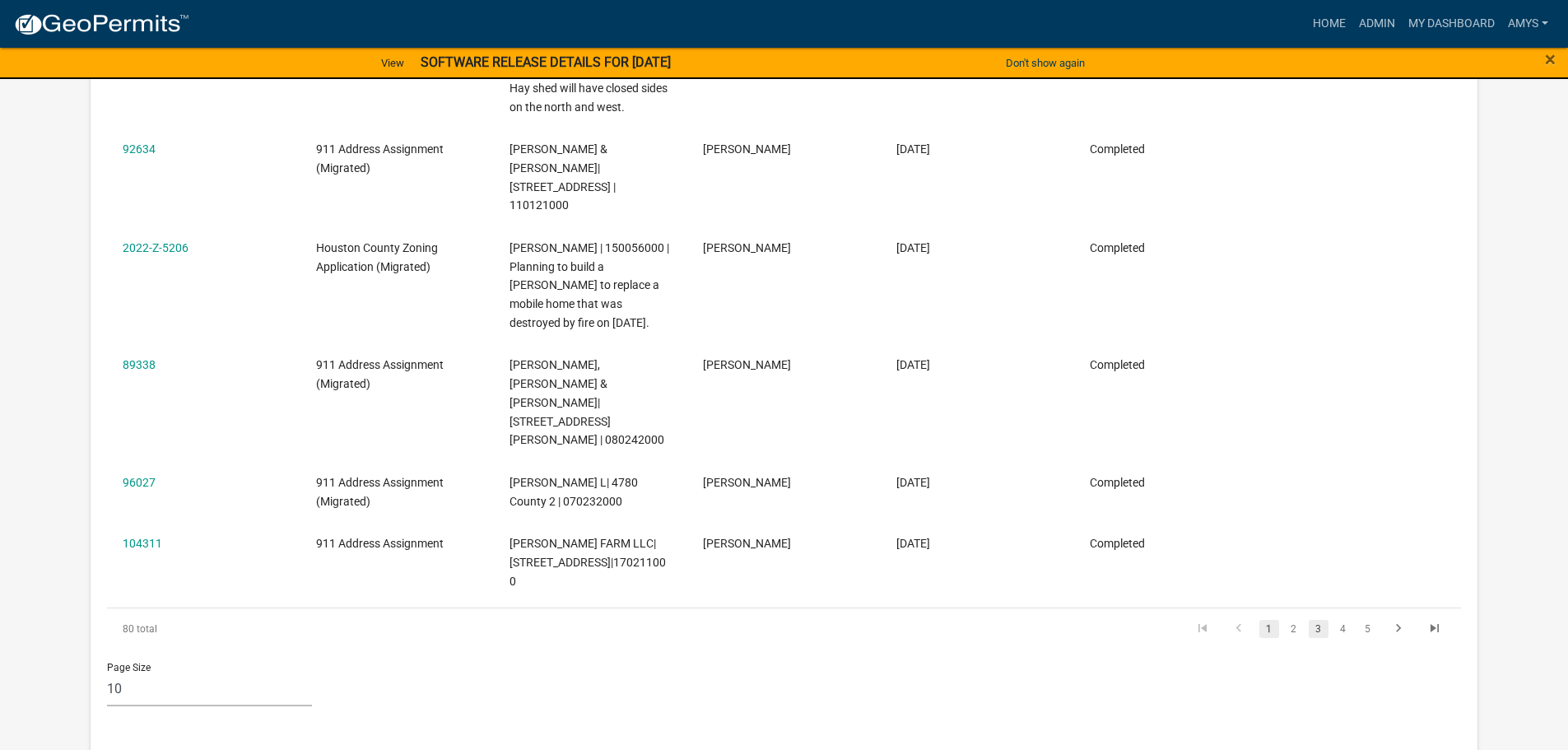
click at [1313, 620] on link "3" at bounding box center [1319, 629] width 20 height 18
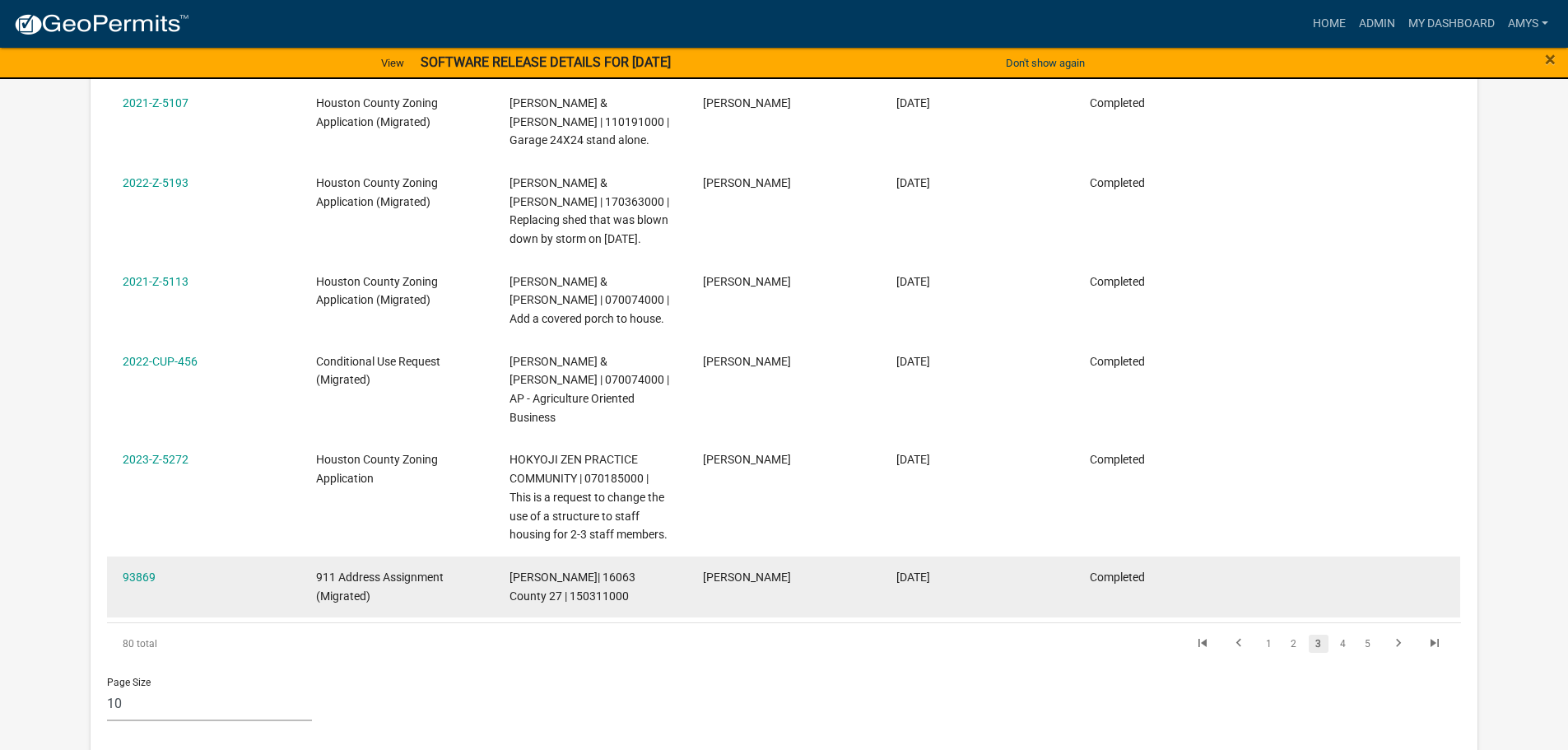
scroll to position [860, 0]
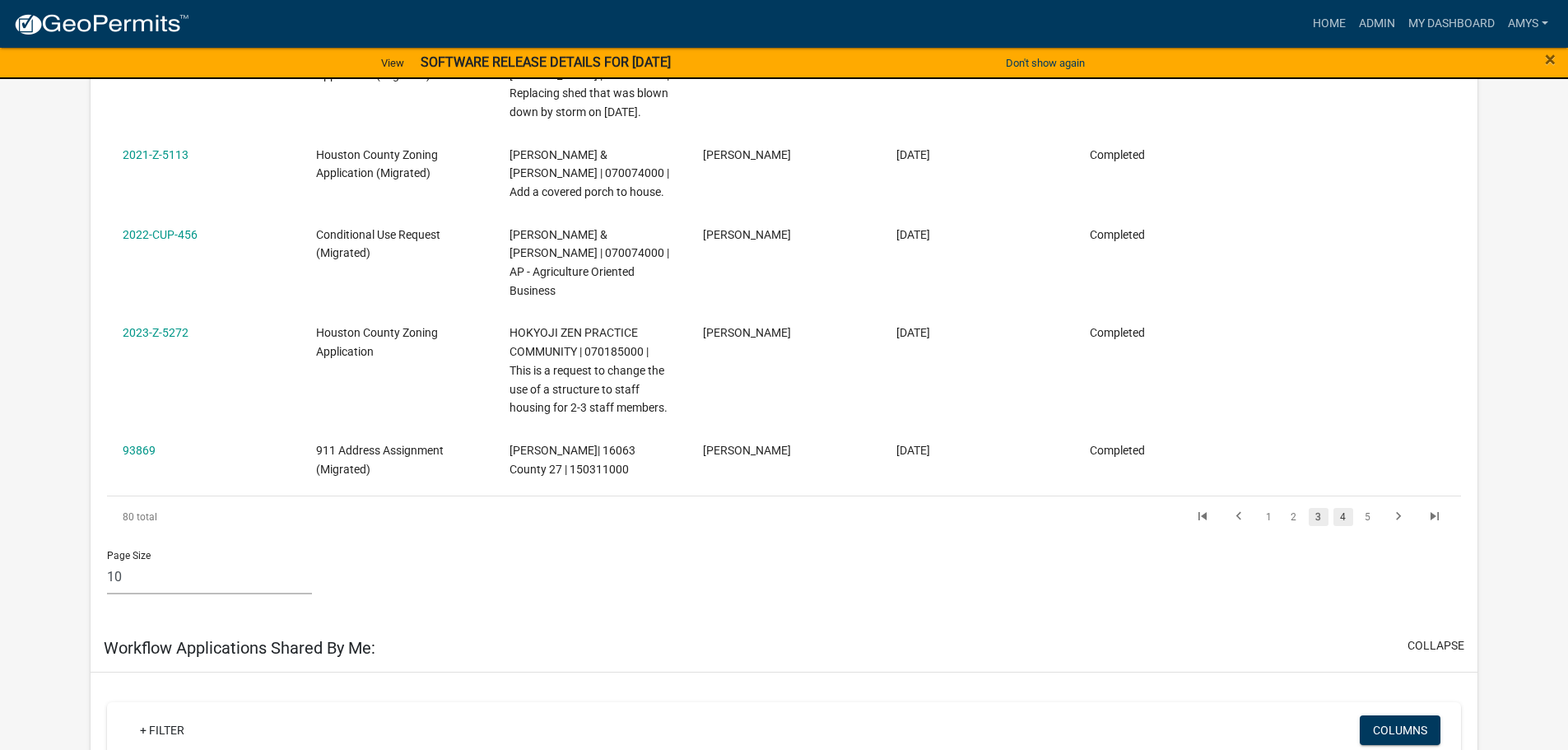
click at [1341, 508] on link "4" at bounding box center [1344, 517] width 20 height 18
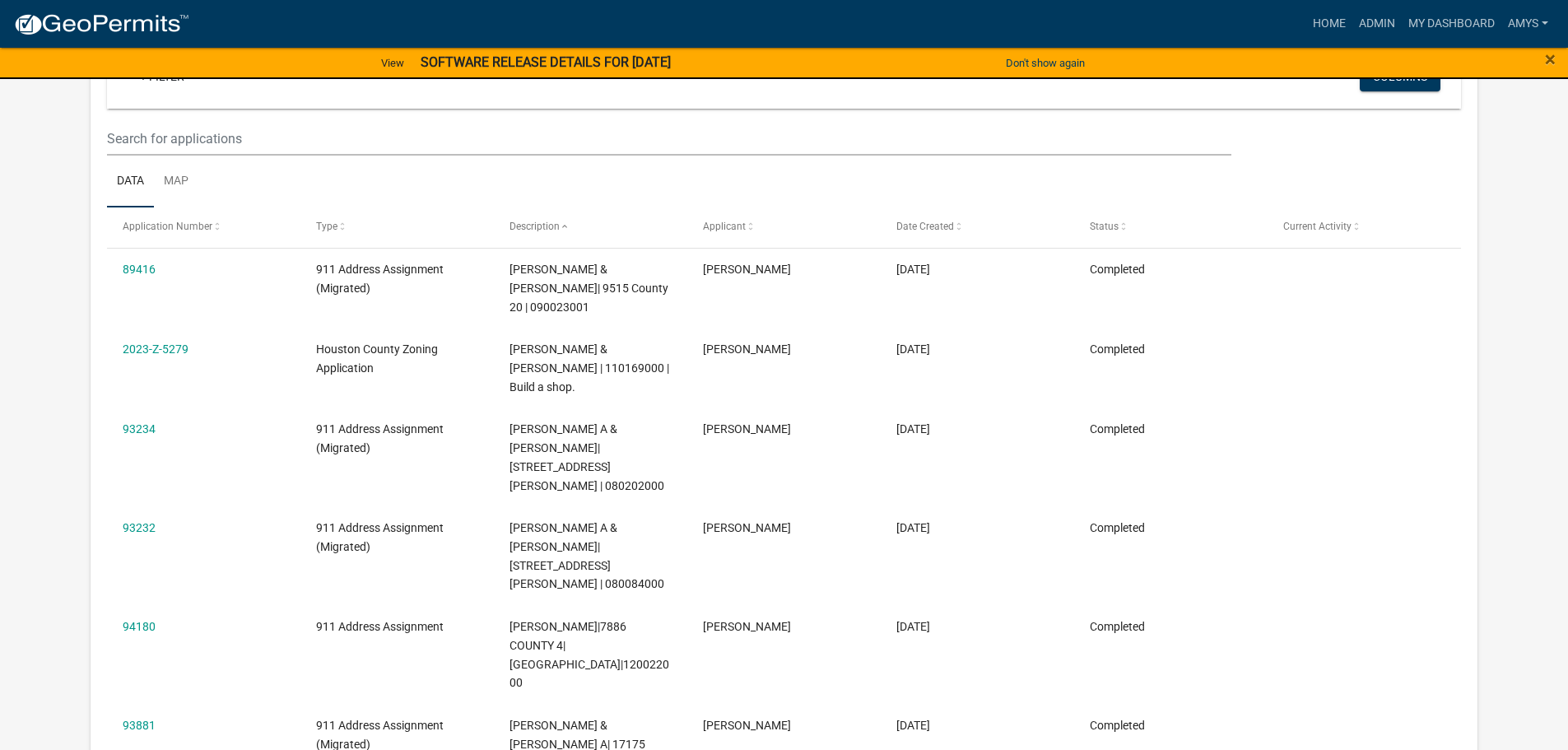
scroll to position [685, 0]
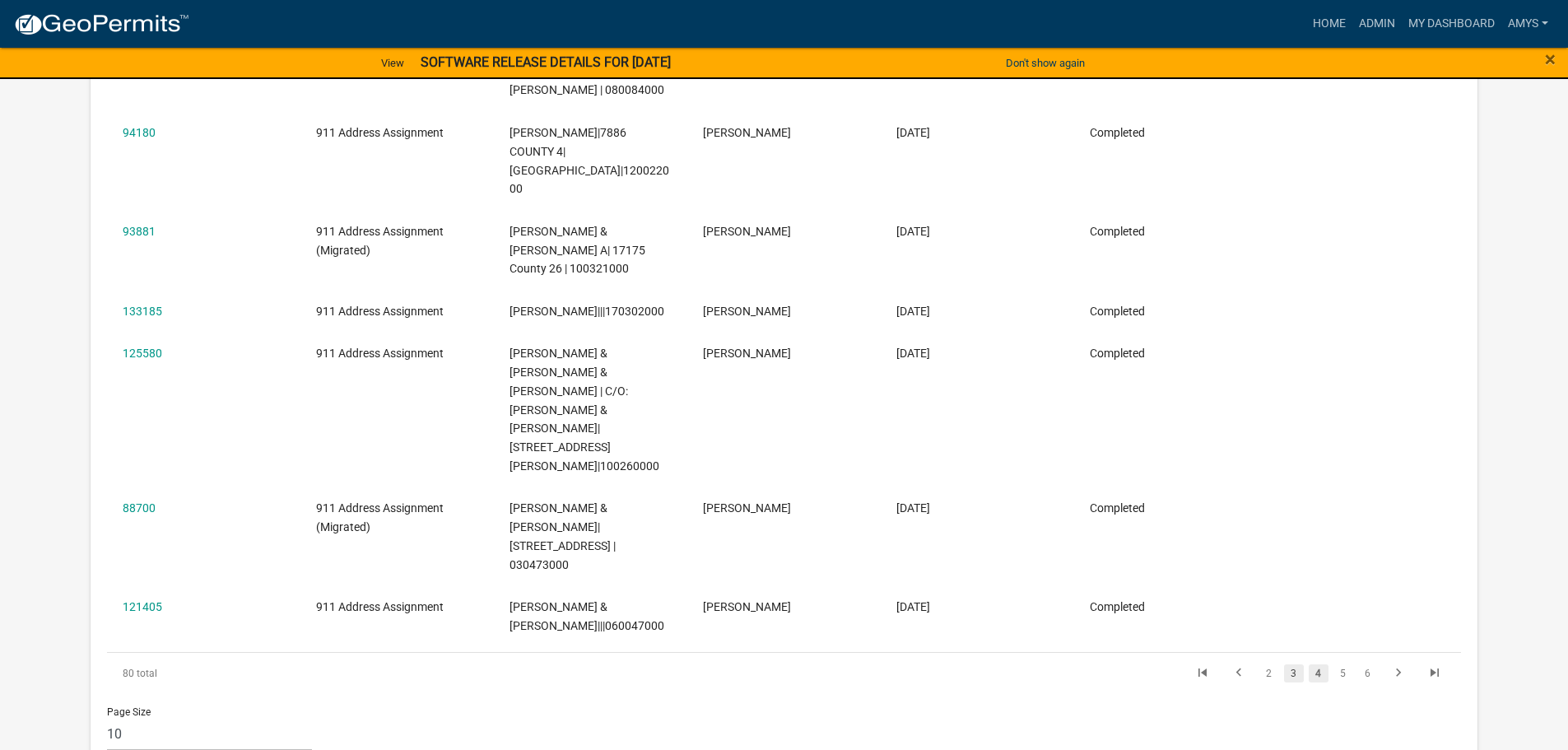
click at [1295, 664] on link "3" at bounding box center [1294, 673] width 20 height 18
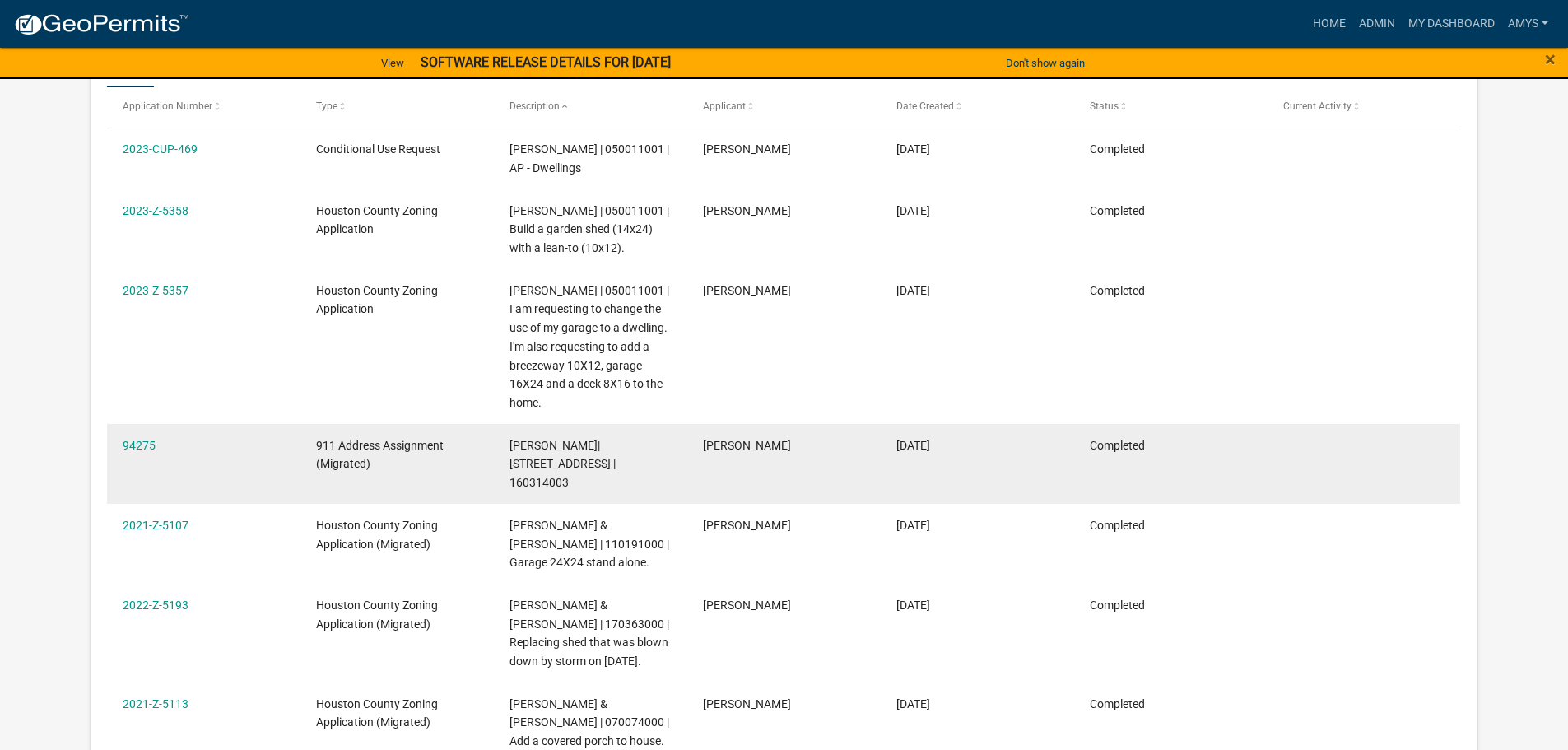
scroll to position [303, 0]
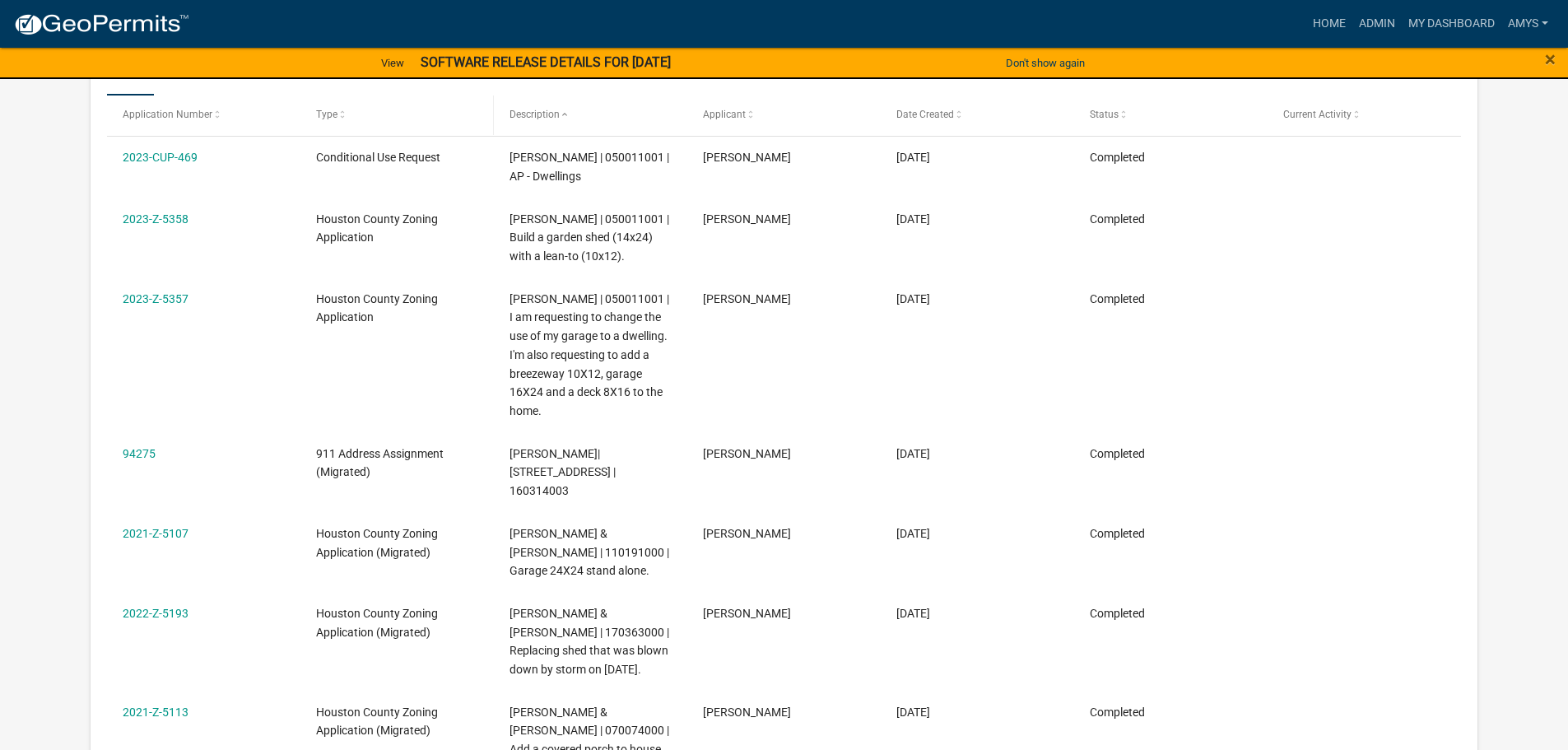
click at [330, 122] on div "Type" at bounding box center [396, 115] width 161 height 17
click at [320, 116] on span "Type" at bounding box center [327, 114] width 22 height 12
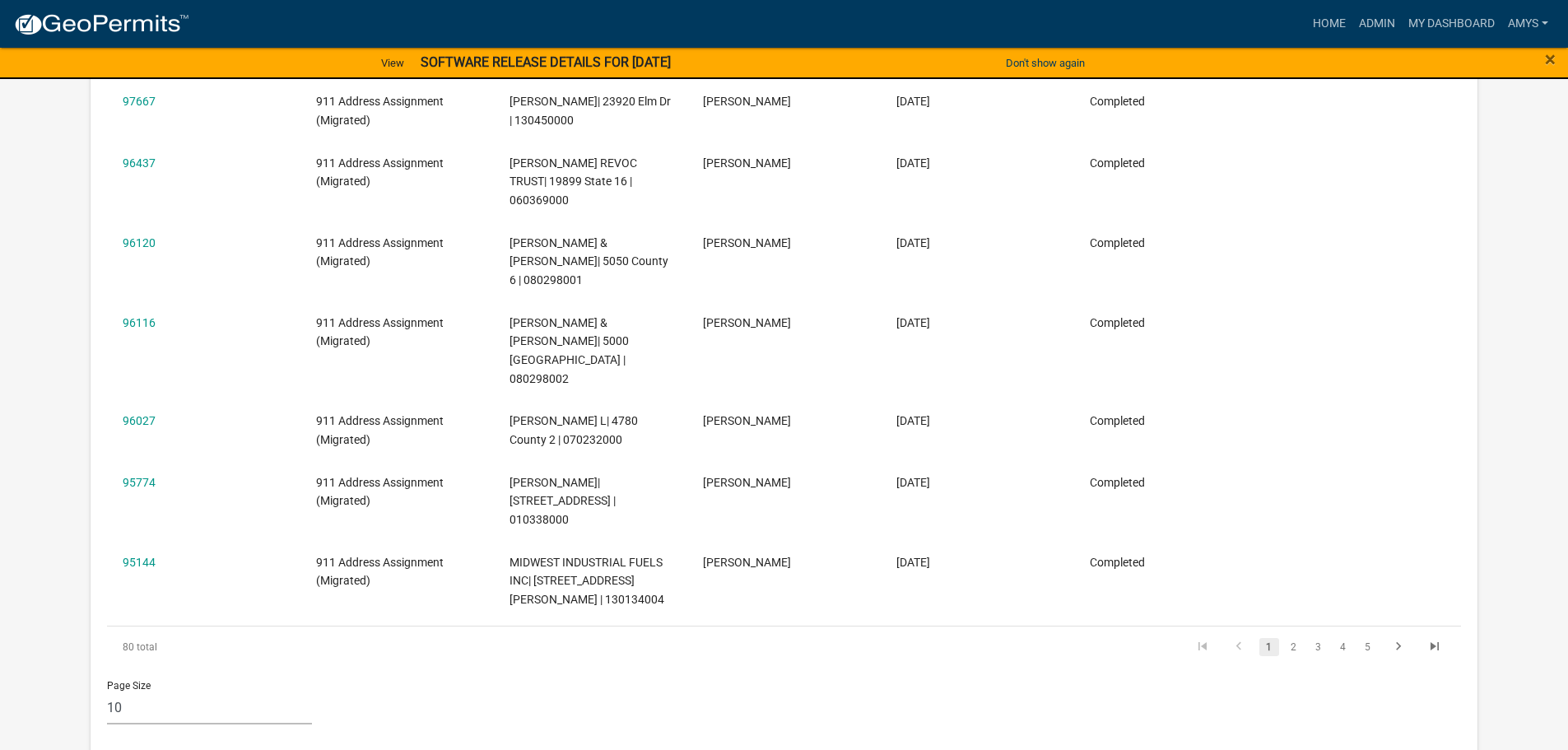
scroll to position [220, 0]
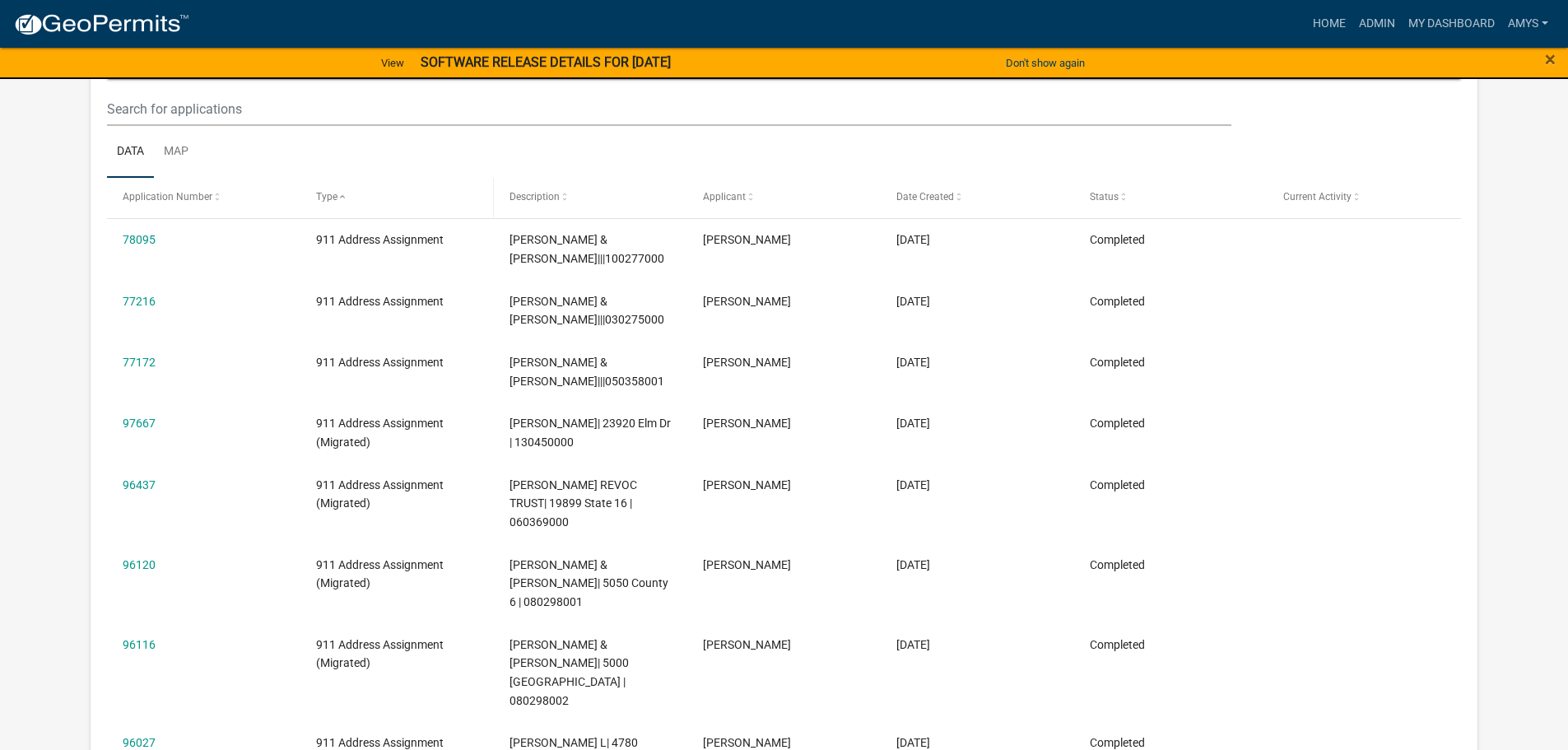
click at [332, 195] on span "Type" at bounding box center [327, 197] width 22 height 12
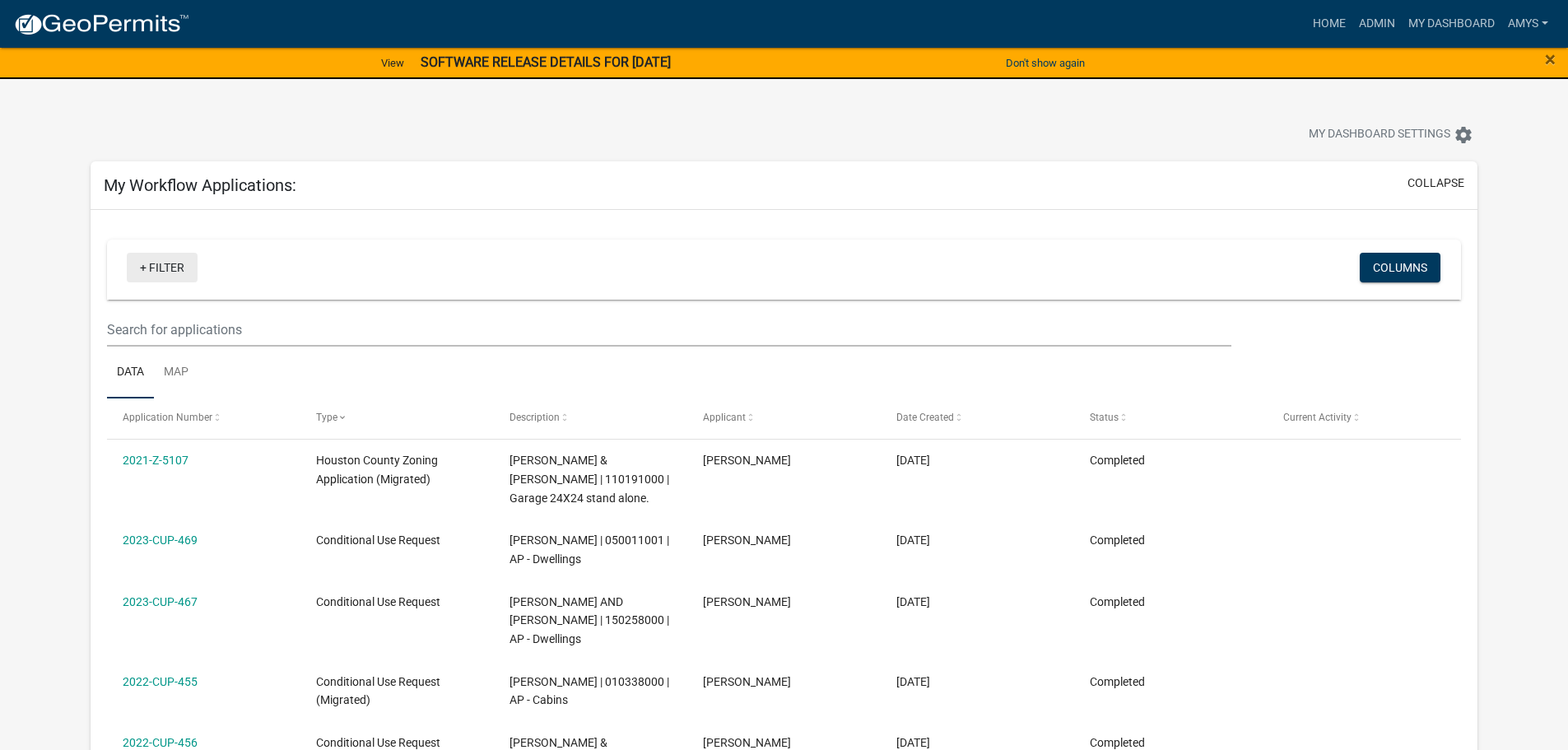
click at [144, 264] on link "+ Filter" at bounding box center [162, 268] width 71 height 30
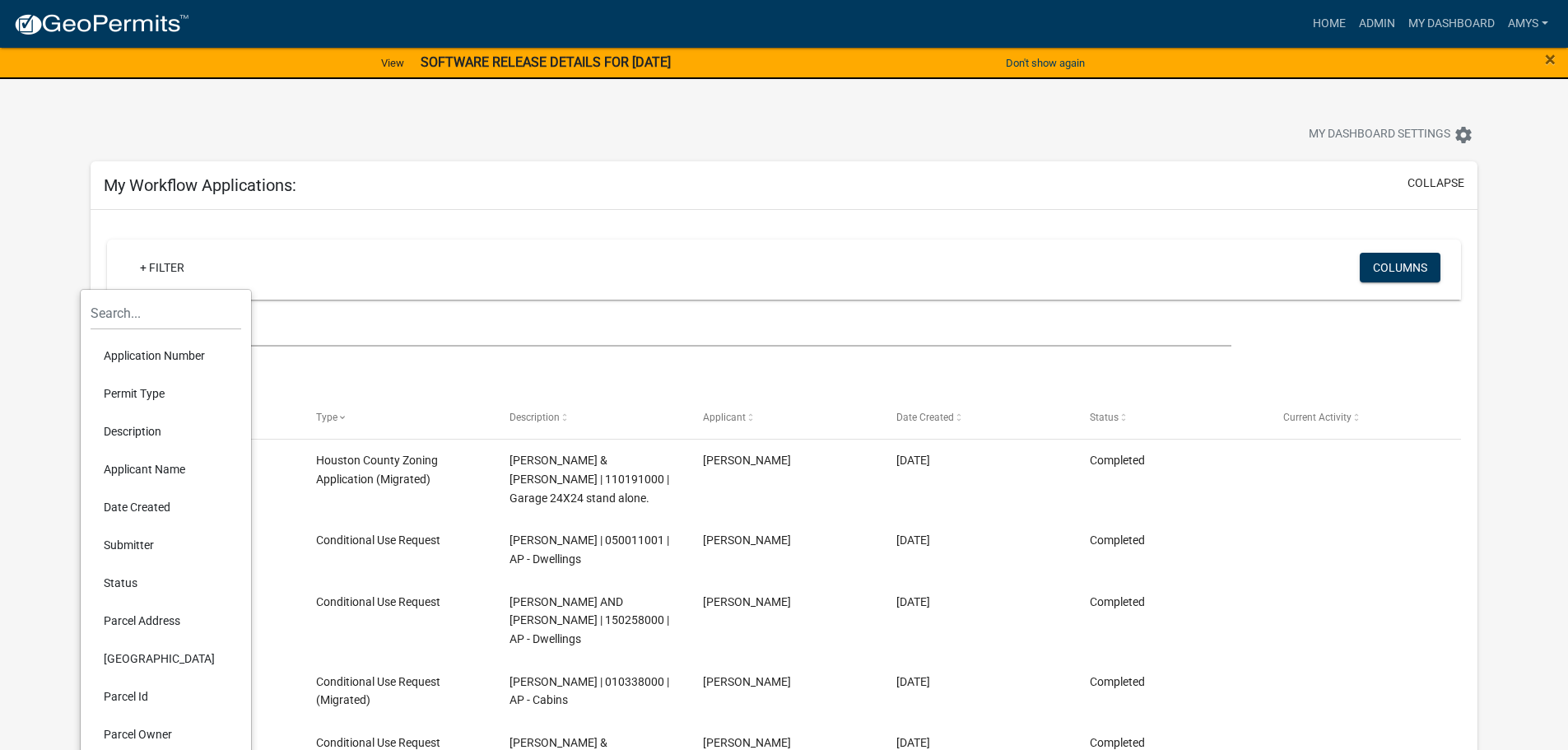
click at [149, 391] on li "Permit Type" at bounding box center [165, 394] width 151 height 37
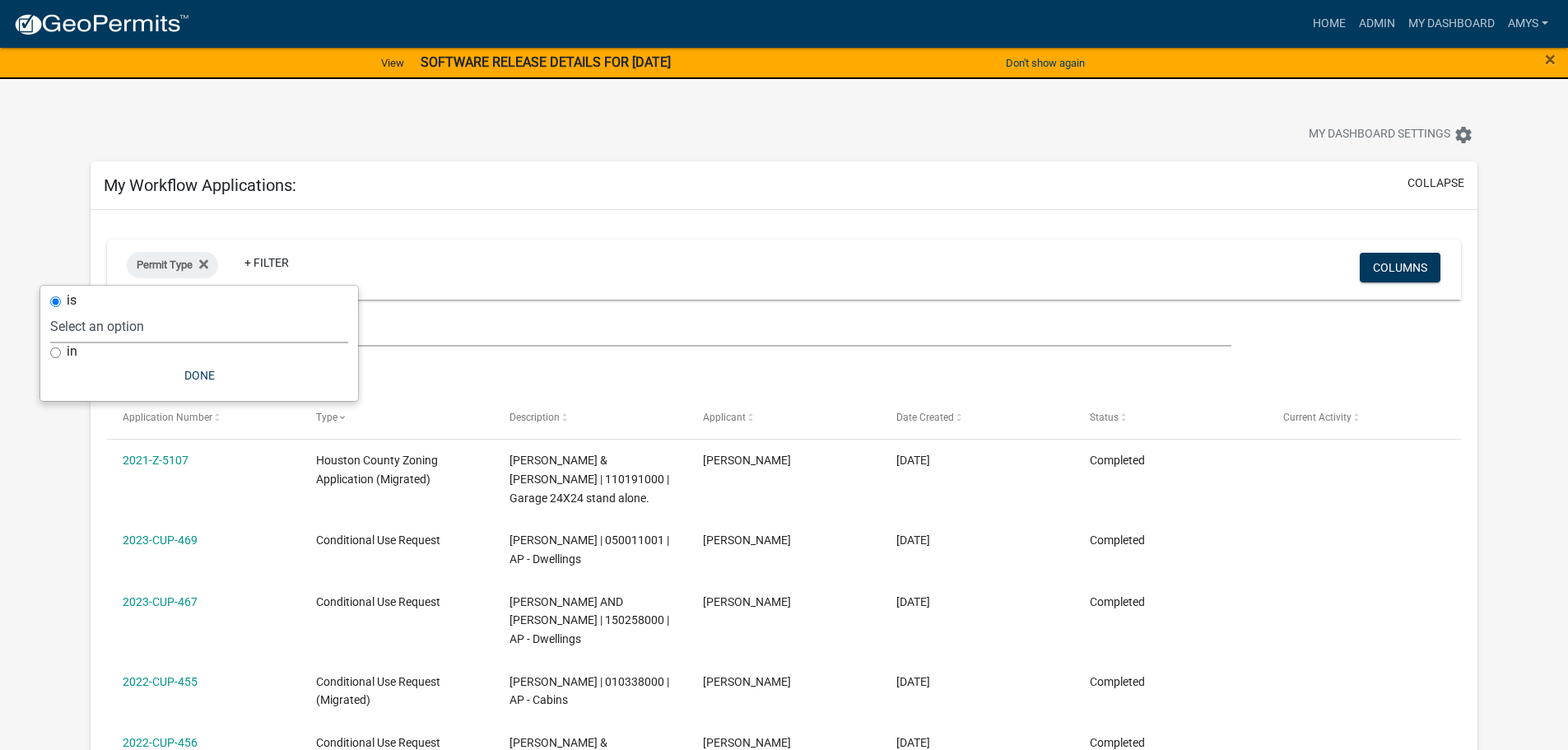
click at [75, 331] on select "Select an option 911 Address Assignment Building Permit - Copied from [GEOGRAPH…" at bounding box center [199, 327] width 298 height 33
select select "ab47ea82-e657-482e-ae9b-2200b05822c4"
click at [102, 310] on select "Select an option 911 Address Assignment Building Permit - Copied from [GEOGRAPH…" at bounding box center [199, 327] width 298 height 33
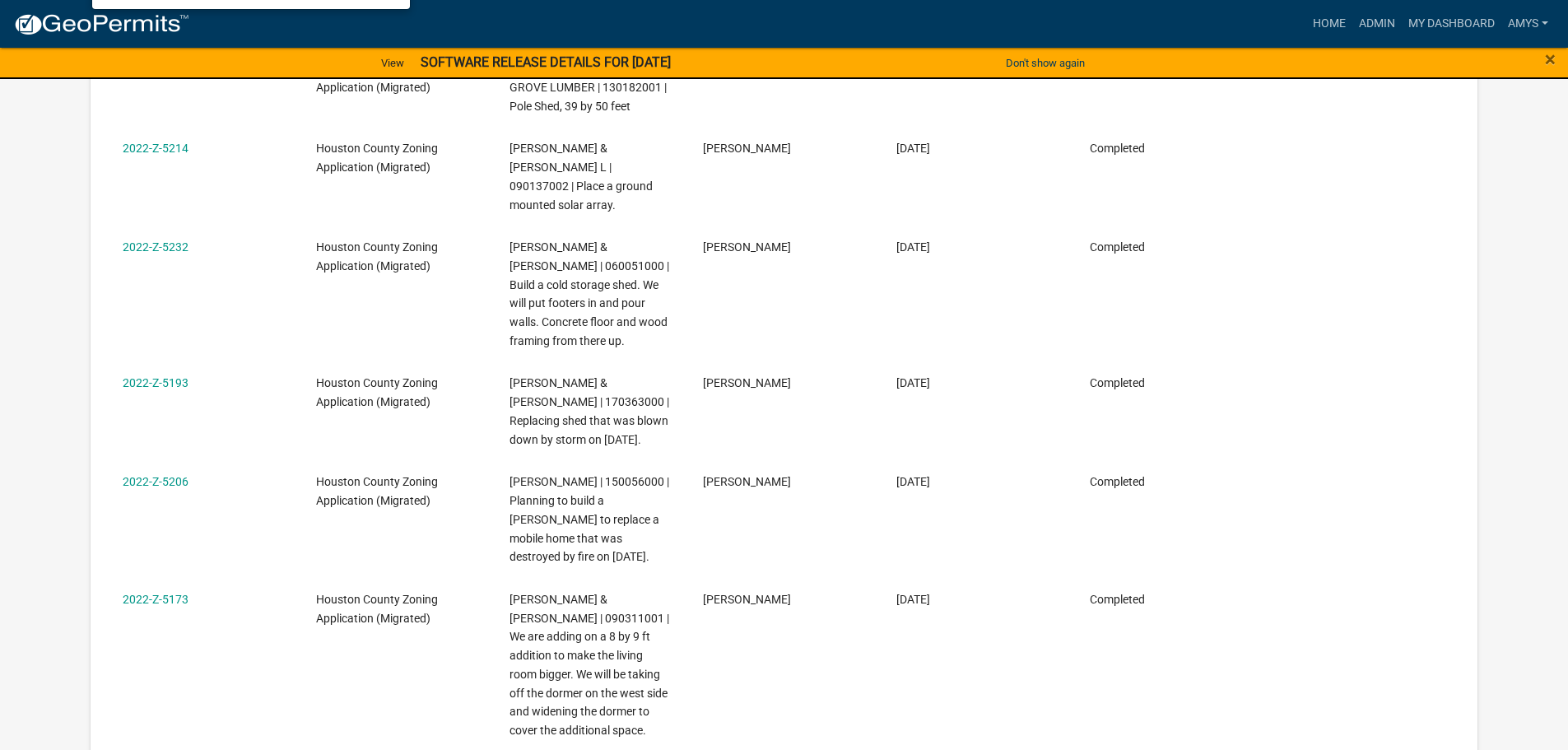
scroll to position [83, 0]
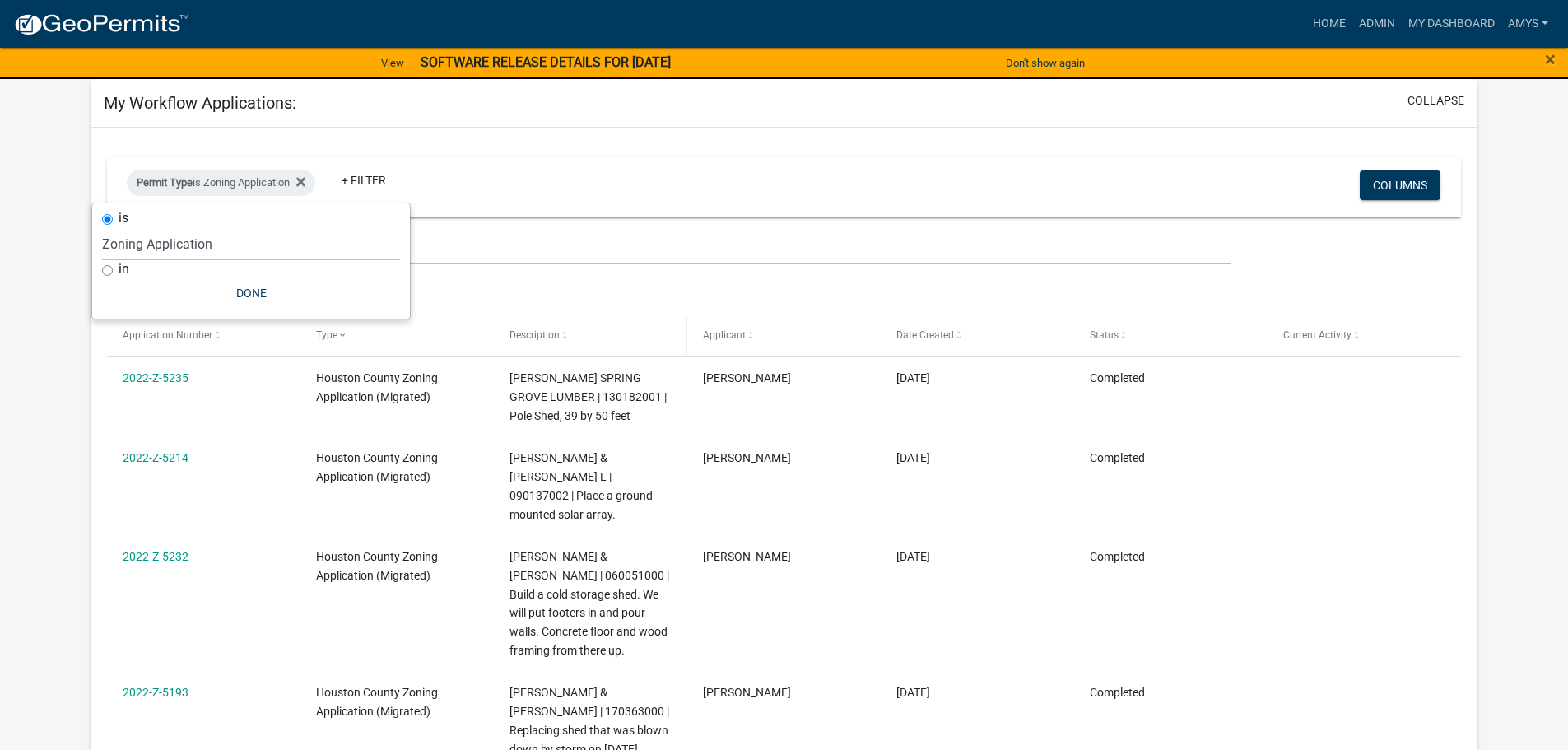
click at [532, 338] on span "Description" at bounding box center [534, 336] width 50 height 12
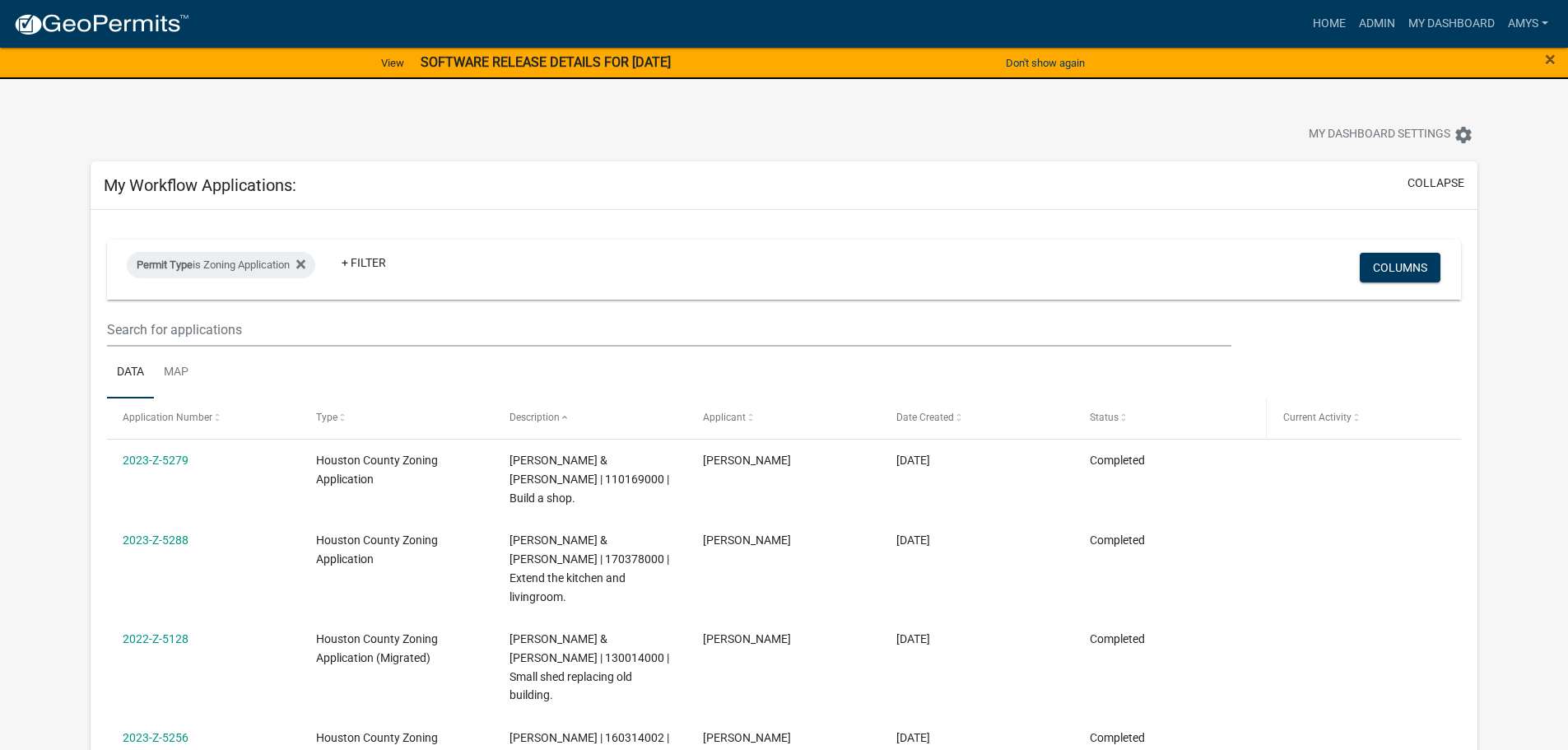
click at [1111, 421] on span "Status" at bounding box center [1104, 417] width 29 height 12
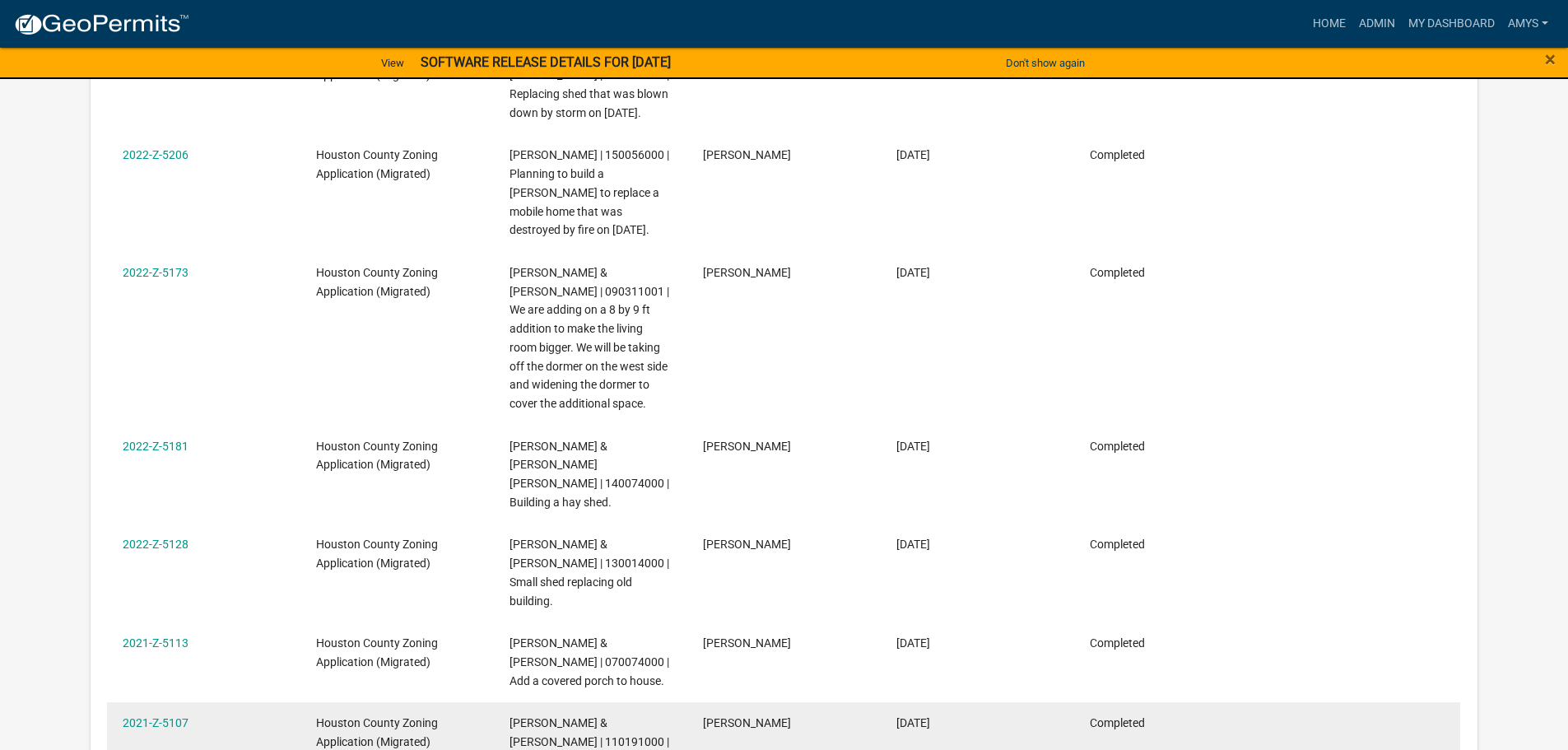
scroll to position [1071, 0]
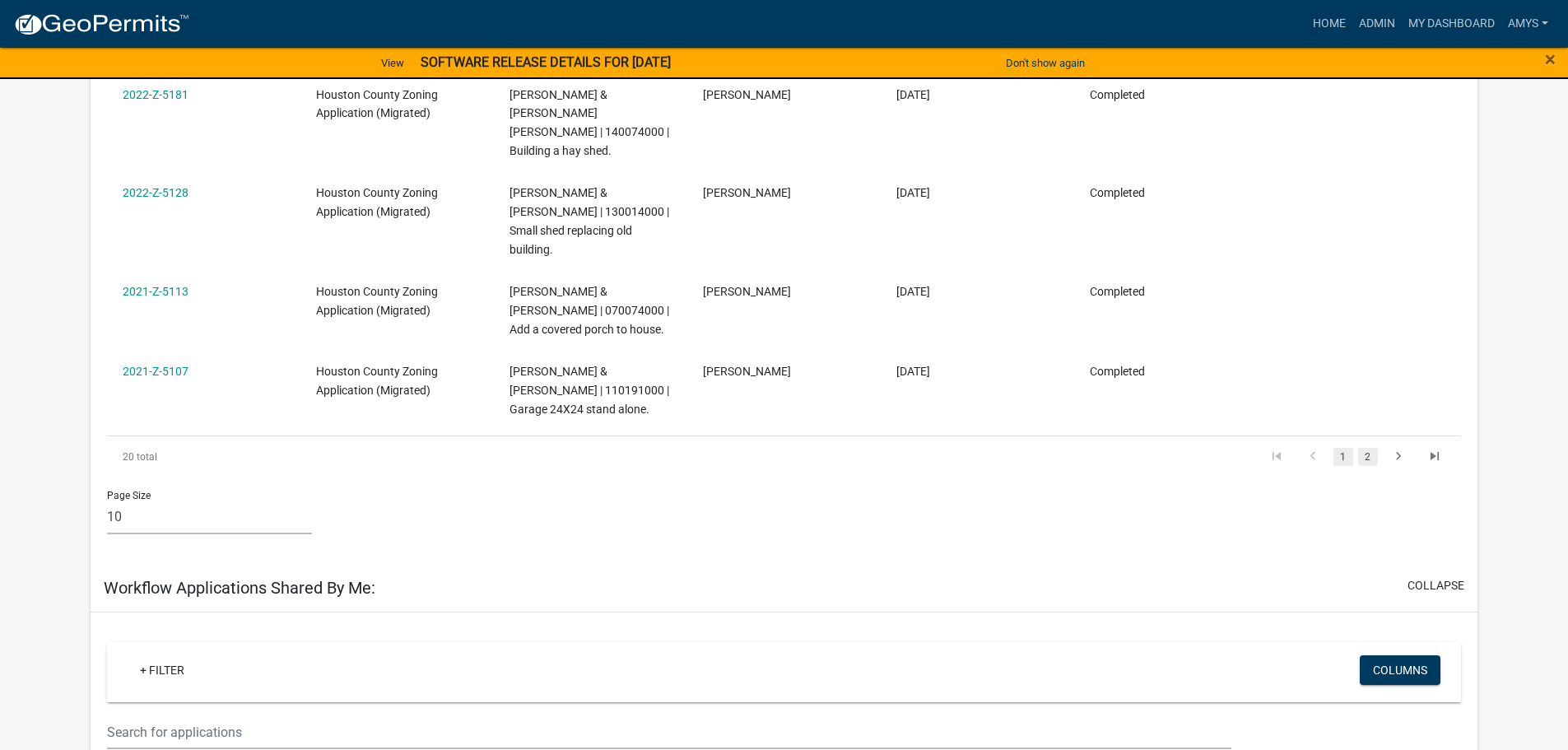
click at [1377, 448] on link "2" at bounding box center [1368, 457] width 20 height 18
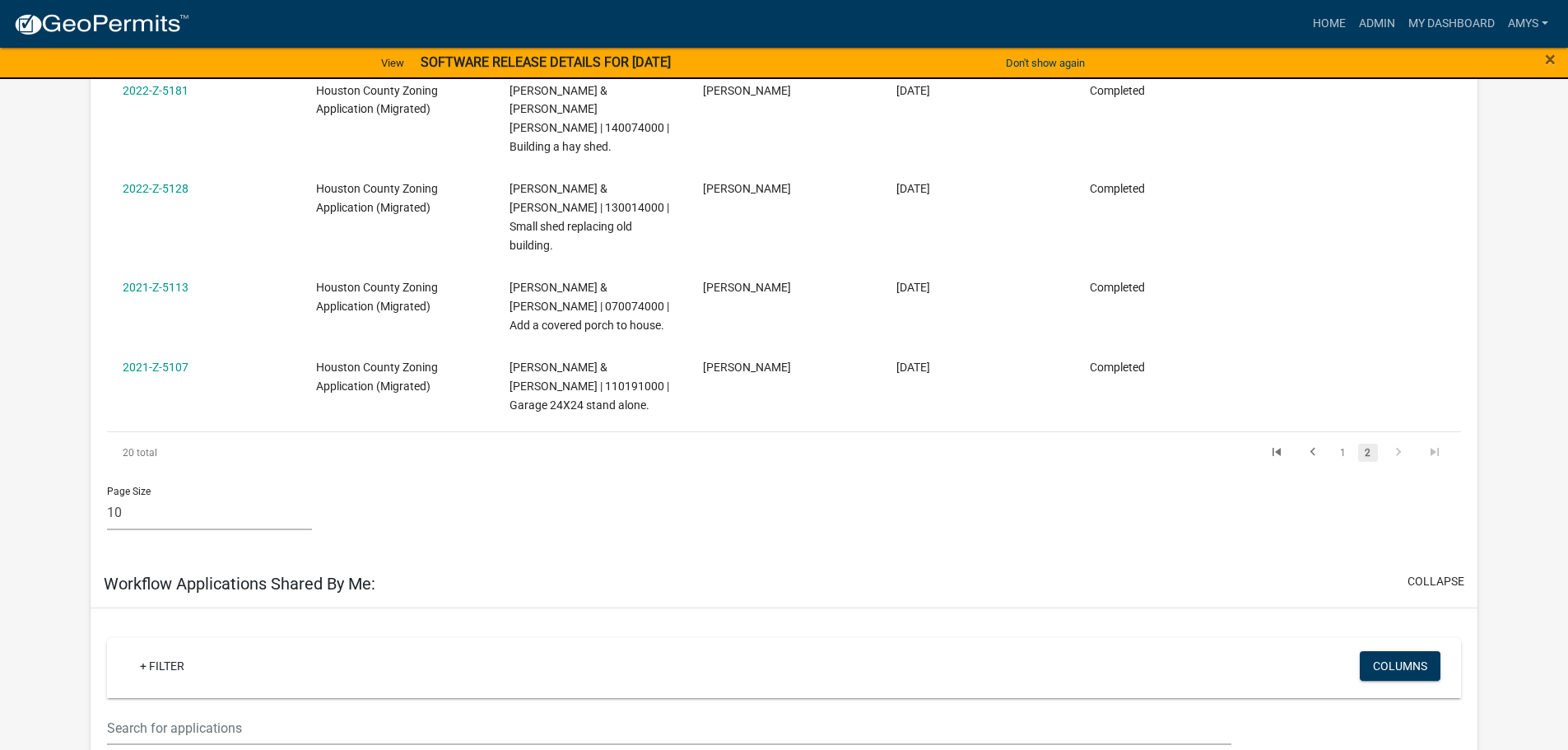
scroll to position [1235, 0]
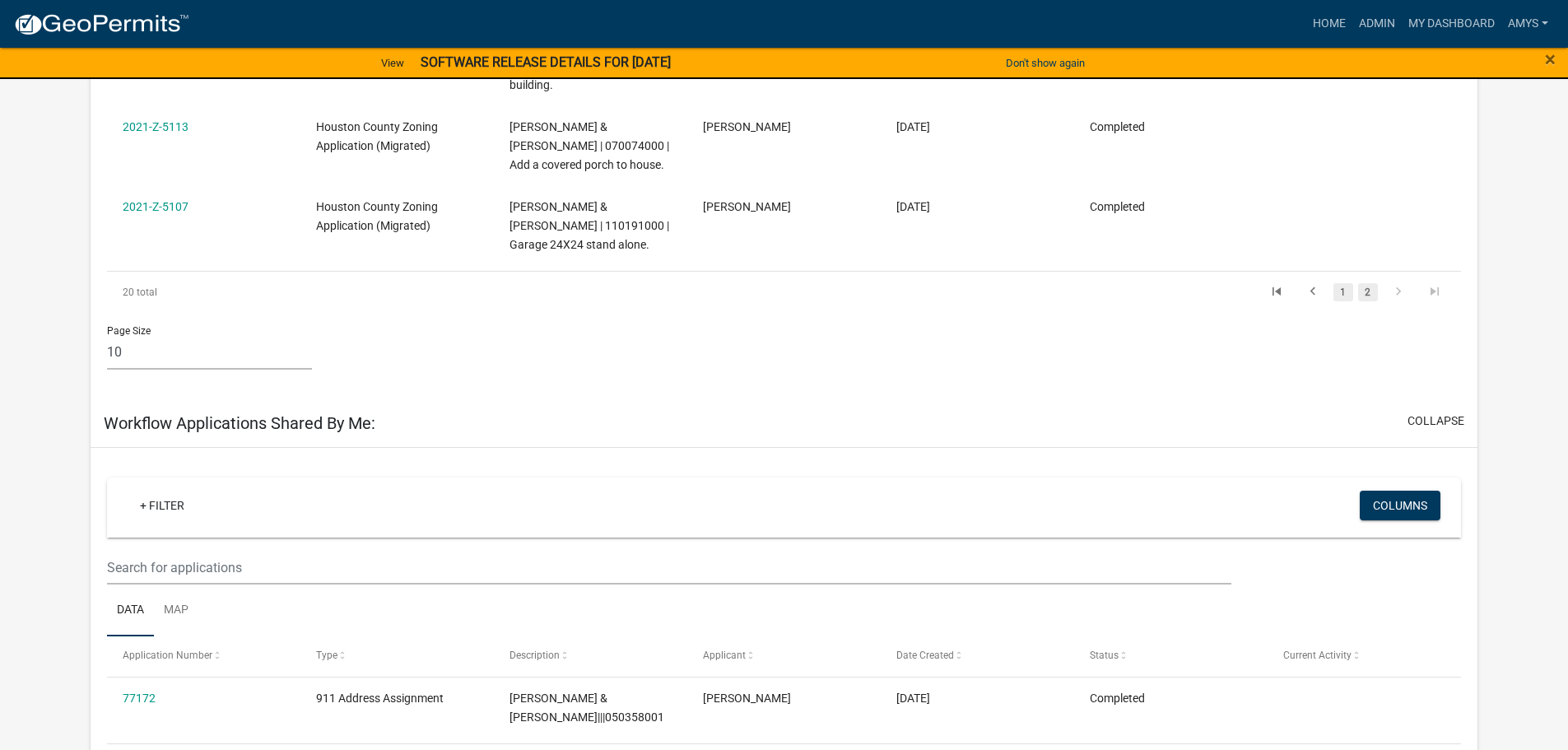
click at [1345, 283] on link "1" at bounding box center [1344, 292] width 20 height 18
